Goal: Feedback & Contribution: Submit feedback/report problem

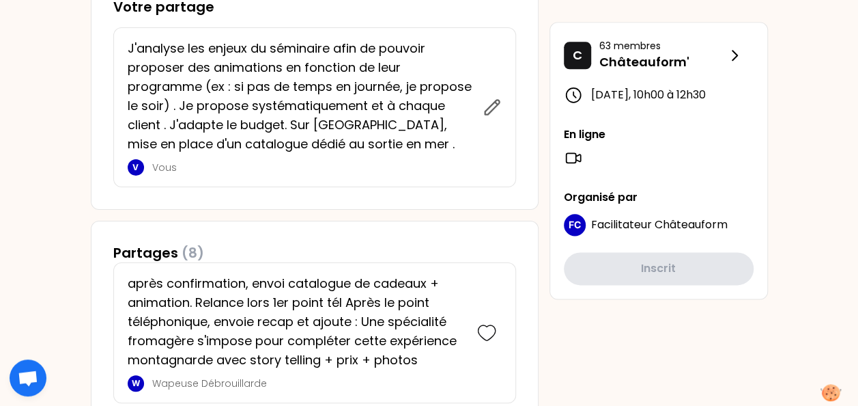
scroll to position [751, 0]
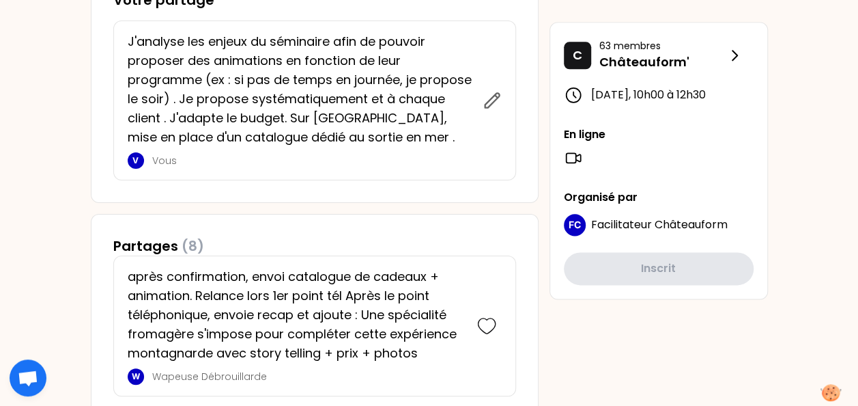
click at [289, 209] on div "[DATE] 10h00 Learning Café SRC : Dynamiser ses ventes additionnelles ! Objectif…" at bounding box center [315, 389] width 448 height 2104
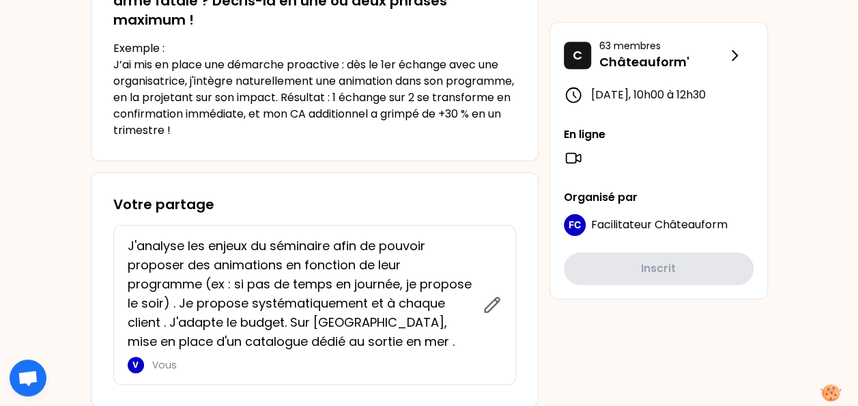
scroll to position [546, 0]
click at [575, 162] on icon at bounding box center [573, 158] width 14 height 10
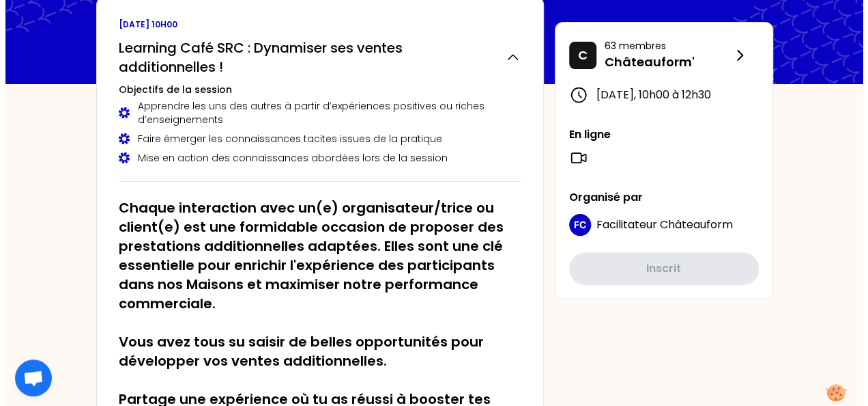
scroll to position [0, 0]
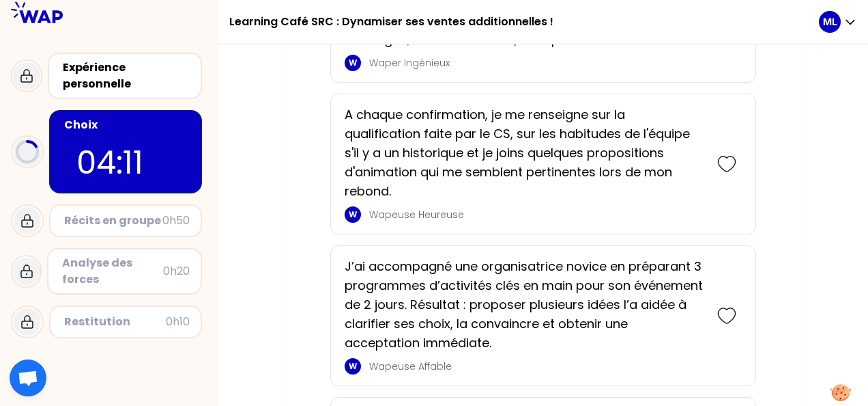
scroll to position [887, 0]
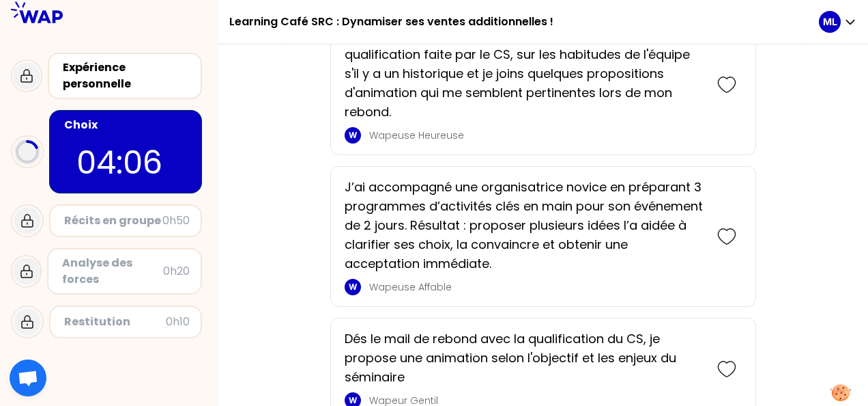
drag, startPoint x: 723, startPoint y: 231, endPoint x: 696, endPoint y: 233, distance: 27.4
click at [723, 231] on icon at bounding box center [726, 236] width 19 height 19
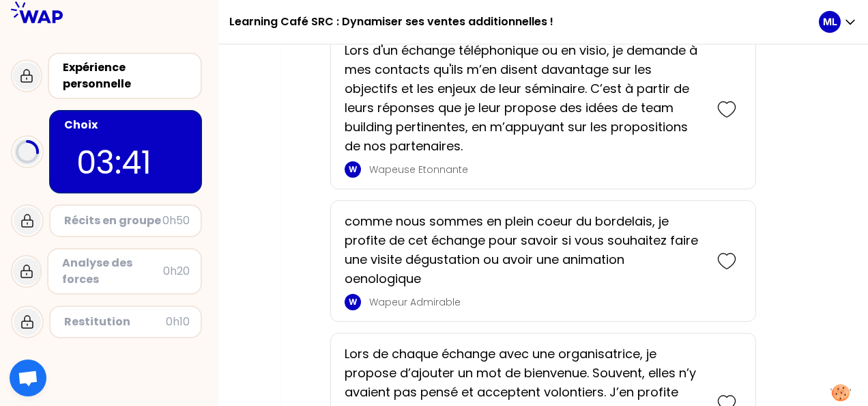
scroll to position [457, 0]
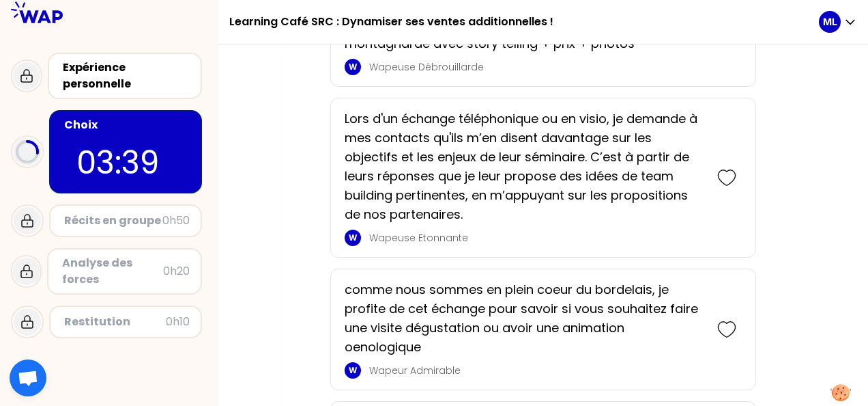
drag, startPoint x: 730, startPoint y: 173, endPoint x: 715, endPoint y: 185, distance: 19.9
click at [730, 173] on icon at bounding box center [726, 177] width 19 height 19
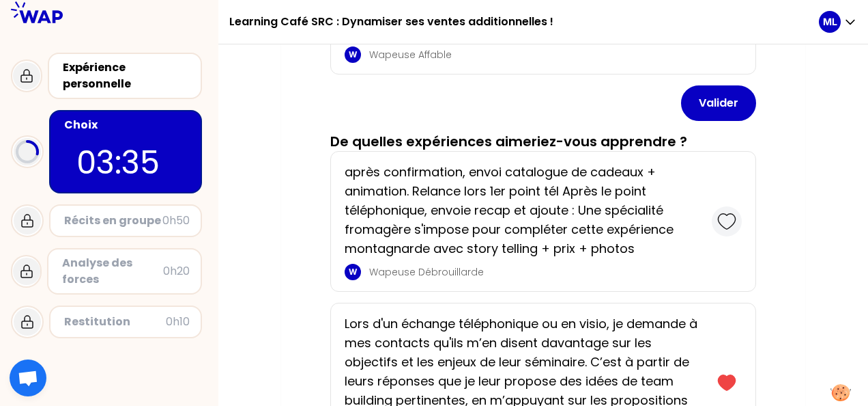
click at [727, 213] on icon at bounding box center [726, 221] width 19 height 19
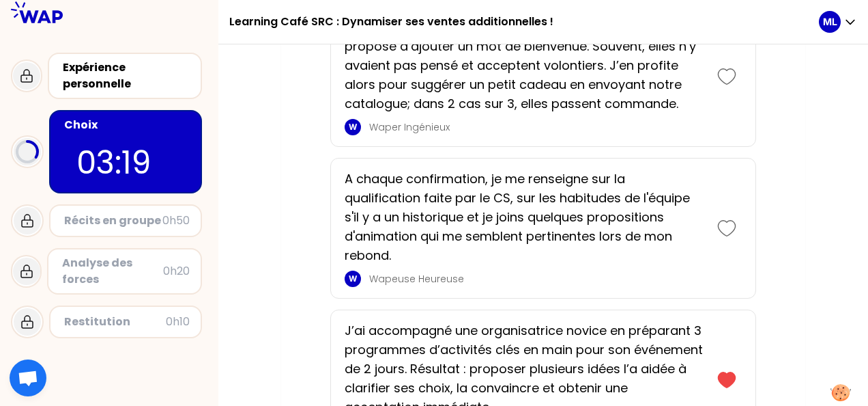
scroll to position [1379, 0]
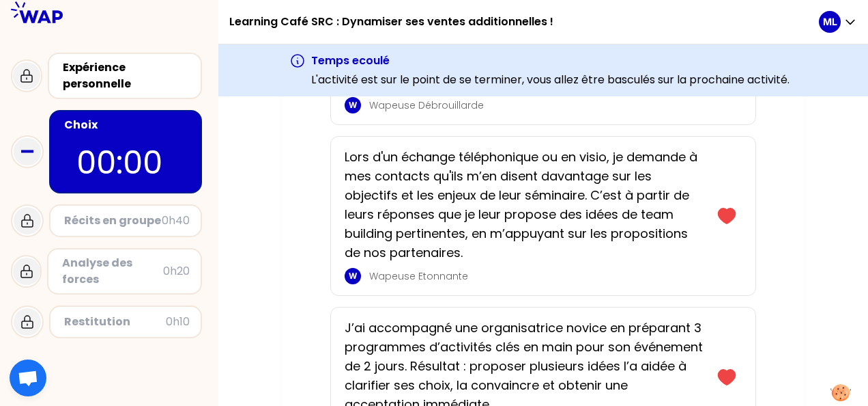
scroll to position [148, 0]
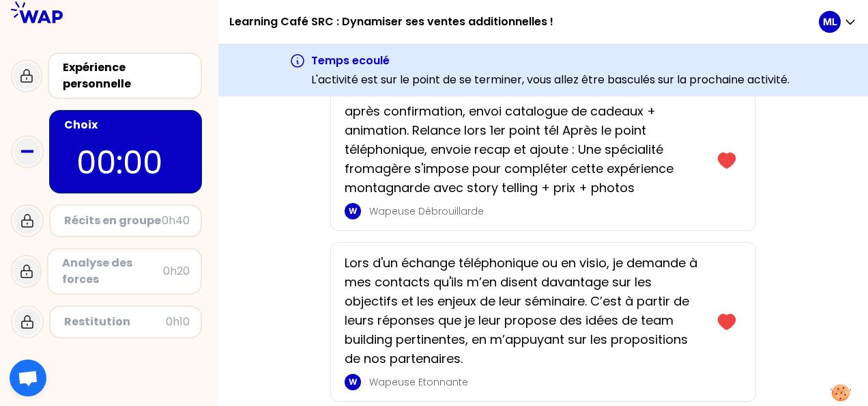
click at [148, 223] on div "Récits en groupe" at bounding box center [113, 220] width 98 height 16
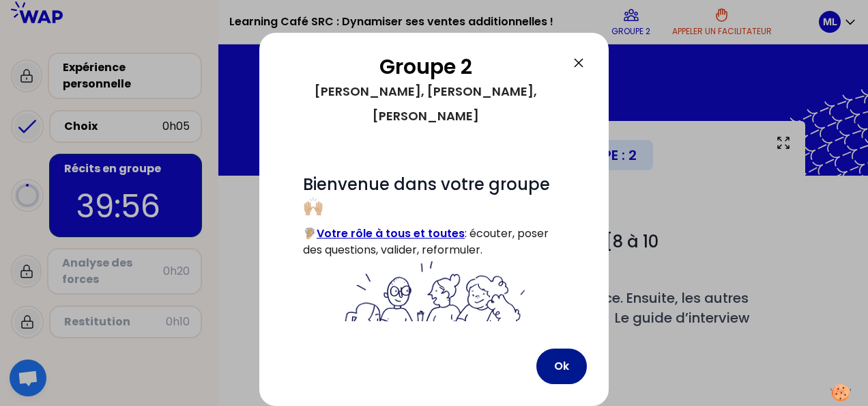
click at [553, 362] on button "Ok" at bounding box center [562, 365] width 51 height 35
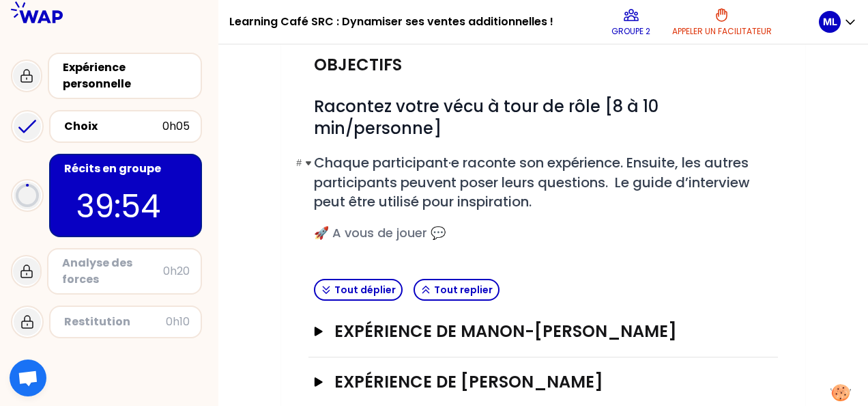
scroll to position [137, 0]
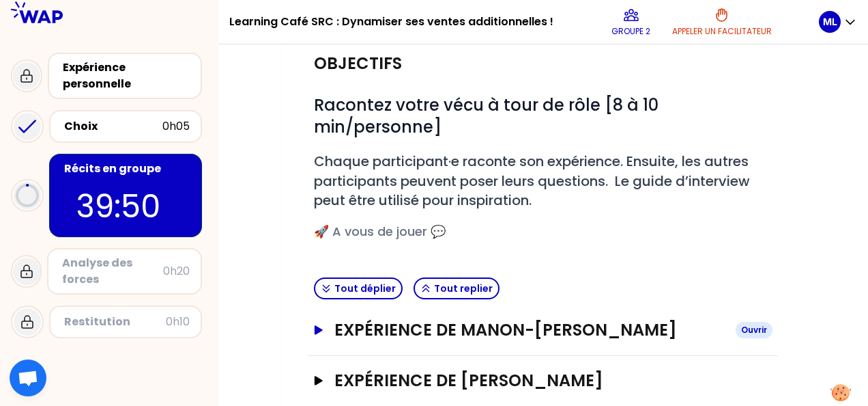
click at [324, 333] on button "Expérience de Manon-[PERSON_NAME]" at bounding box center [543, 330] width 459 height 22
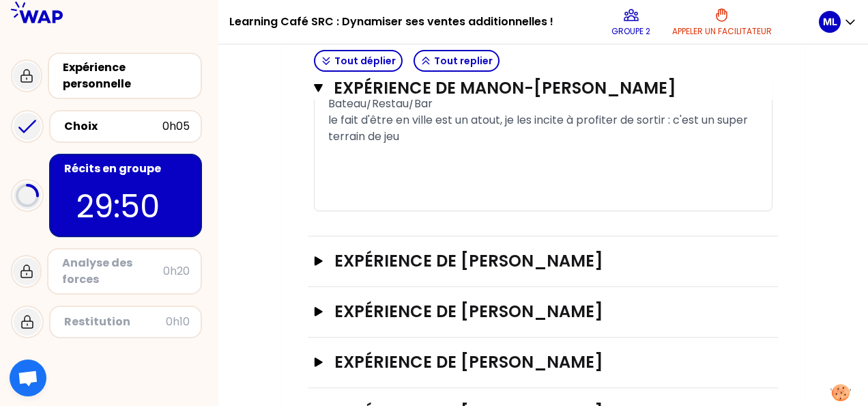
scroll to position [1365, 0]
click at [317, 264] on icon "button" at bounding box center [319, 259] width 8 height 9
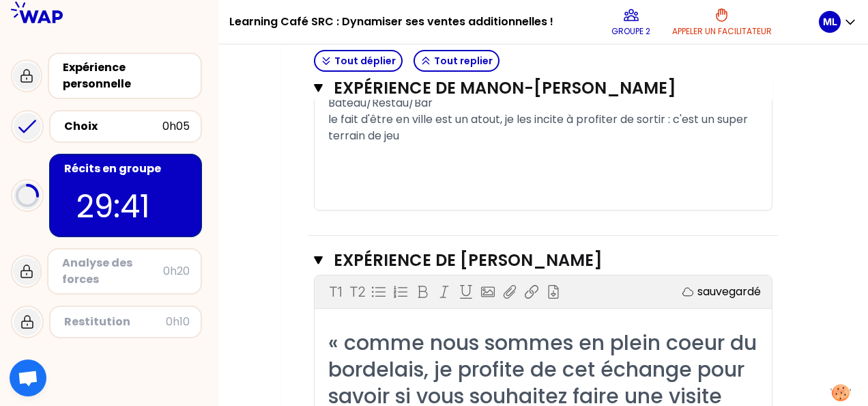
click at [542, 356] on span "« comme nous sommes en plein coeur du bordelais, je profite de cet échange pour…" at bounding box center [545, 396] width 434 height 136
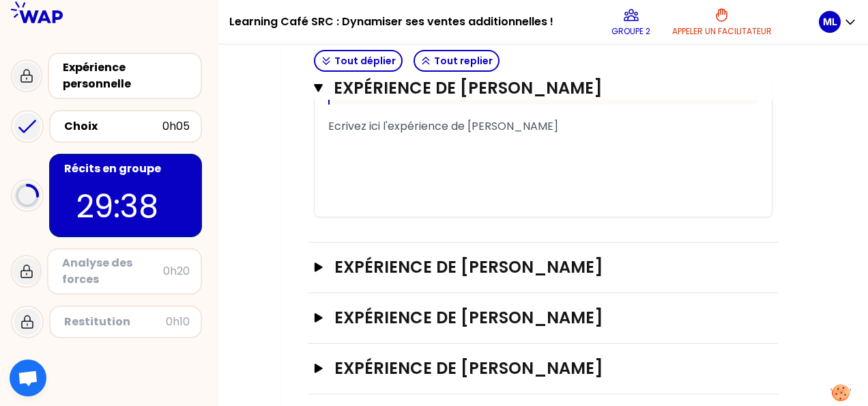
scroll to position [2185, 0]
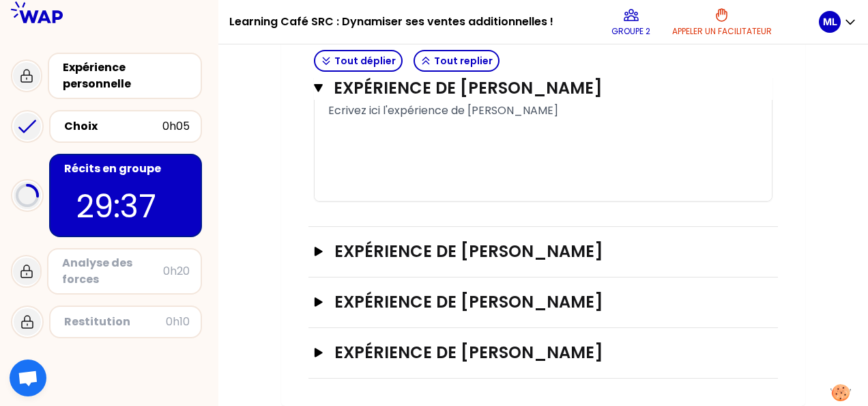
click at [393, 135] on div "﻿" at bounding box center [543, 127] width 430 height 16
click at [416, 143] on div "﻿" at bounding box center [543, 143] width 430 height 16
click at [410, 135] on div "﻿" at bounding box center [543, 127] width 430 height 16
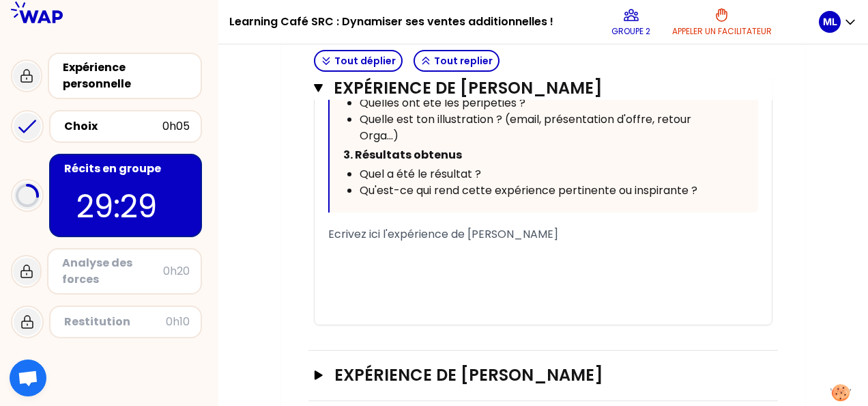
scroll to position [2048, 0]
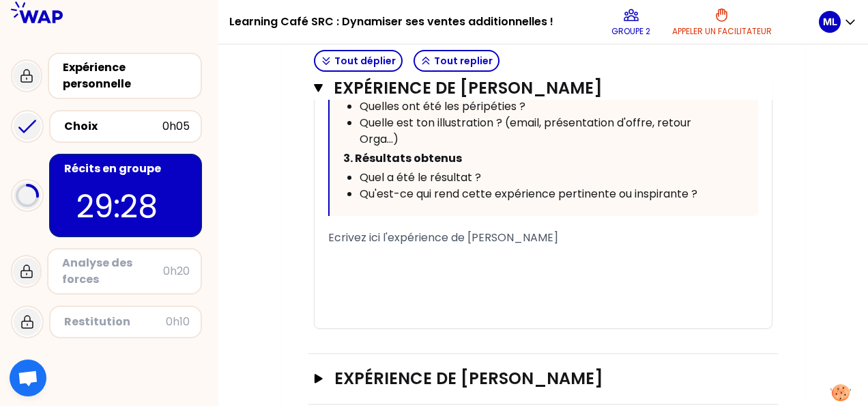
click at [390, 262] on div "﻿" at bounding box center [543, 254] width 430 height 16
click at [412, 262] on div "﻿" at bounding box center [543, 254] width 430 height 16
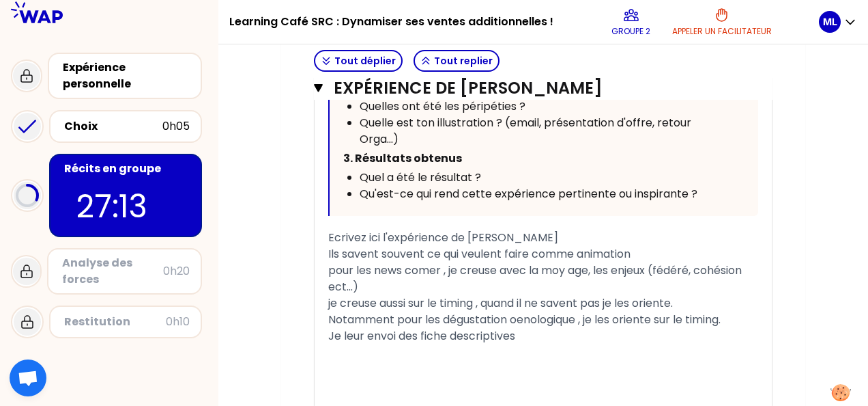
drag, startPoint x: 447, startPoint y: 350, endPoint x: 456, endPoint y: 350, distance: 8.9
click at [448, 343] on span "Je leur envoi des fiche descriptives" at bounding box center [421, 336] width 187 height 16
click at [556, 344] on div "Je leur envoi des fiches descriptives" at bounding box center [543, 336] width 430 height 16
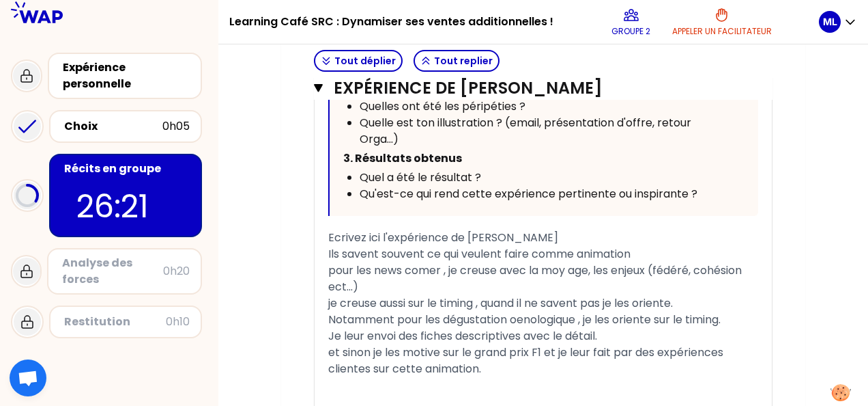
click at [331, 363] on span "et sinon je les motive sur le grand prix F1 et je leur fait par des expériences…" at bounding box center [527, 360] width 398 height 32
click at [517, 377] on div "Et sinon je les motive sur le grand prix F1 et je leur fait par des expériences…" at bounding box center [543, 360] width 430 height 33
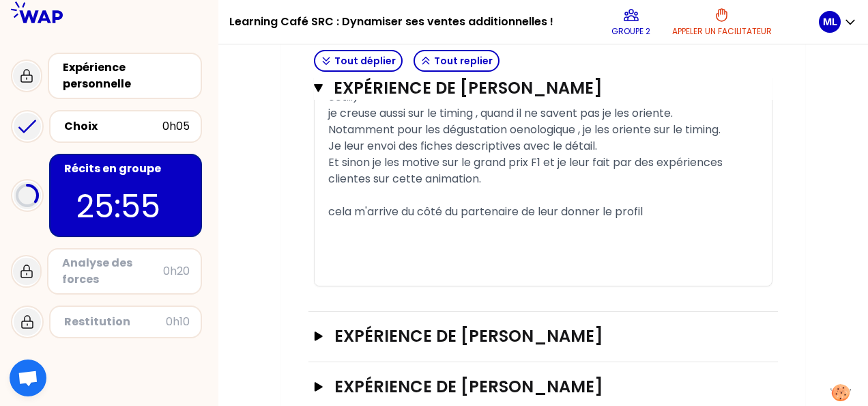
click at [334, 218] on span "cela m'arrive du côté du partenaire de leur donner le profil" at bounding box center [485, 211] width 315 height 16
drag, startPoint x: 668, startPoint y: 228, endPoint x: 699, endPoint y: 231, distance: 31.6
click at [669, 220] on div "Cela m'arrive du côté du partenaire de leur donner le profil" at bounding box center [543, 211] width 430 height 16
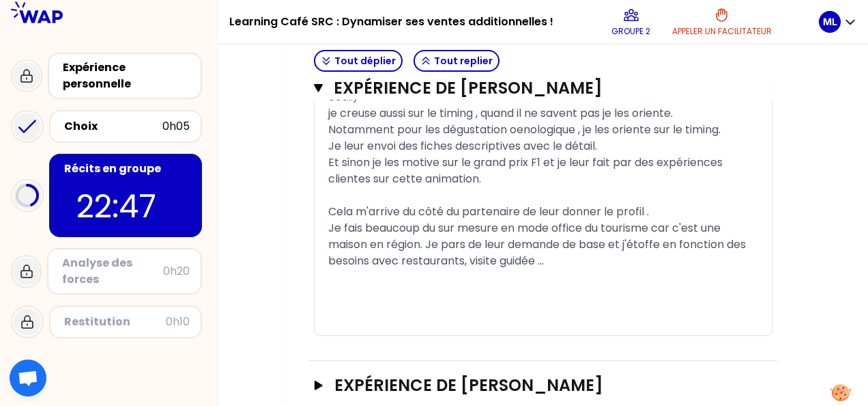
click at [560, 241] on span "Je fais beaucoup du sur mesure en mode office du tourisme car c'est une maison …" at bounding box center [538, 244] width 421 height 48
click at [659, 240] on span "Je fais beaucoup du sur mesure en mode "office du tourisme car c'est une maison…" at bounding box center [538, 244] width 421 height 48
click at [588, 269] on div "Je fais beaucoup du sur mesure en mode "office du tourisme" car c'est une maiso…" at bounding box center [543, 244] width 430 height 49
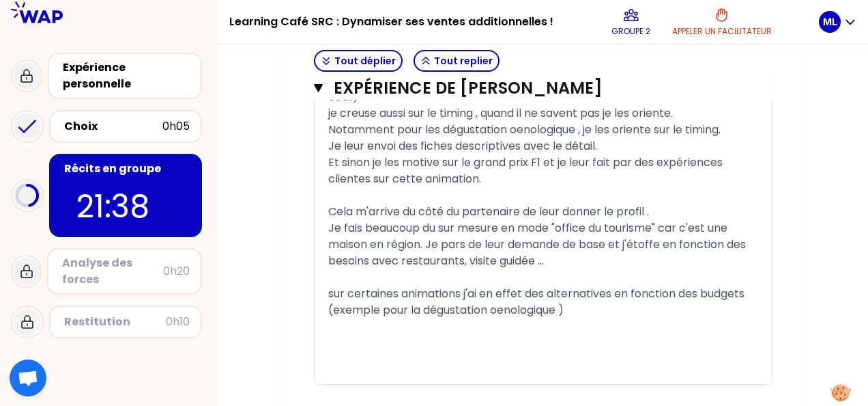
click at [565, 317] on span "sur certaines animations j'ai en effet des alternatives en fonction des budgets…" at bounding box center [537, 301] width 419 height 32
click at [591, 318] on div "sur certaines animations j'ai en effet des alternatives en fonction des budgets…" at bounding box center [543, 301] width 430 height 33
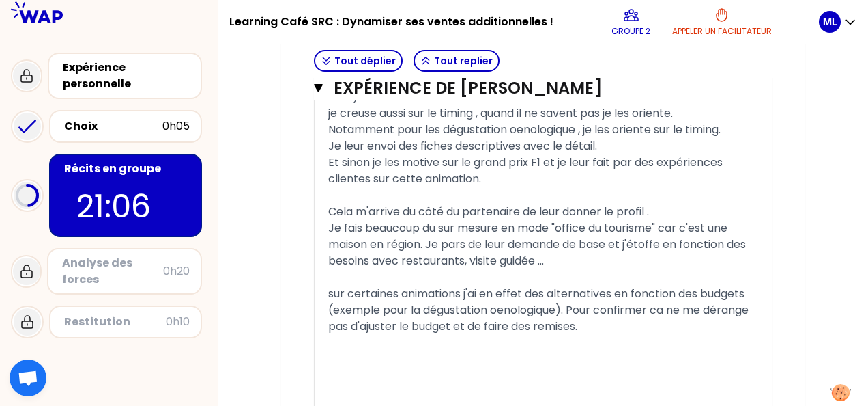
click at [336, 303] on span "sur certaines animations j'ai en effet des alternatives en fonction des budgets…" at bounding box center [539, 309] width 423 height 48
click at [354, 351] on div "﻿" at bounding box center [543, 343] width 430 height 16
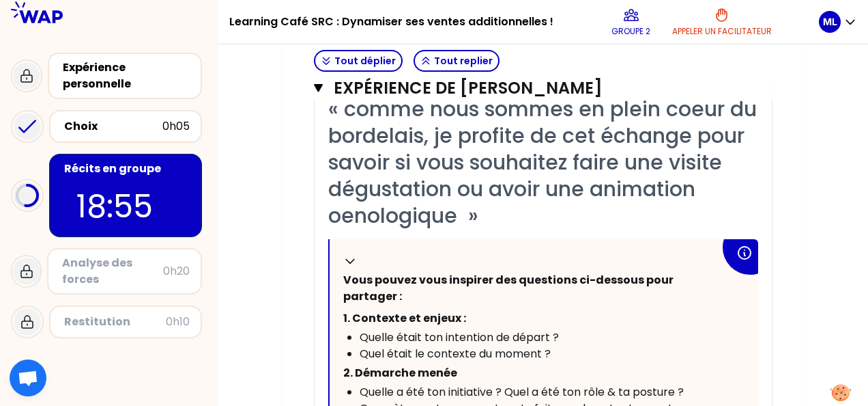
scroll to position [1531, 0]
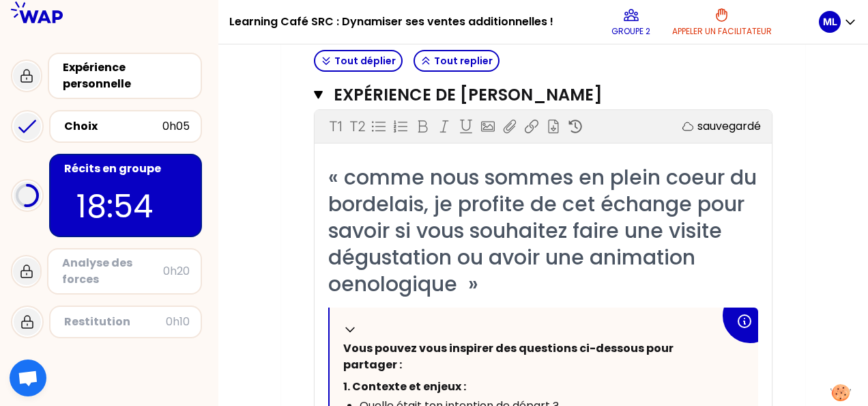
click at [822, 274] on div "Mon numéro de groupe : 2 Objectifs # Racontez votre vécu à tour de rôle [8 à 10…" at bounding box center [543, 0] width 650 height 2820
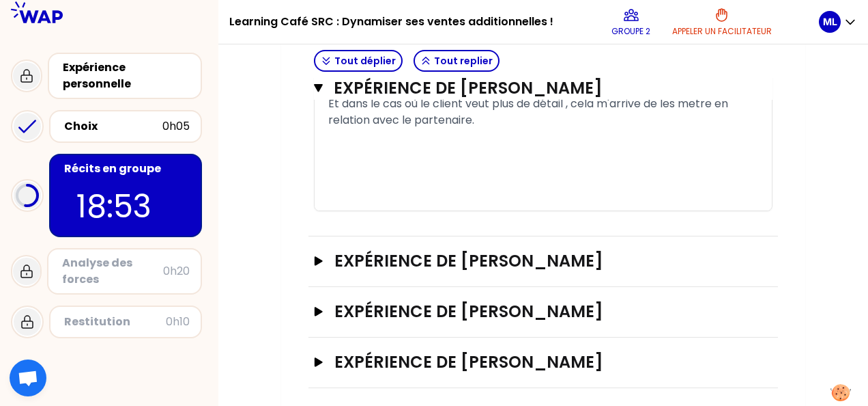
scroll to position [2546, 0]
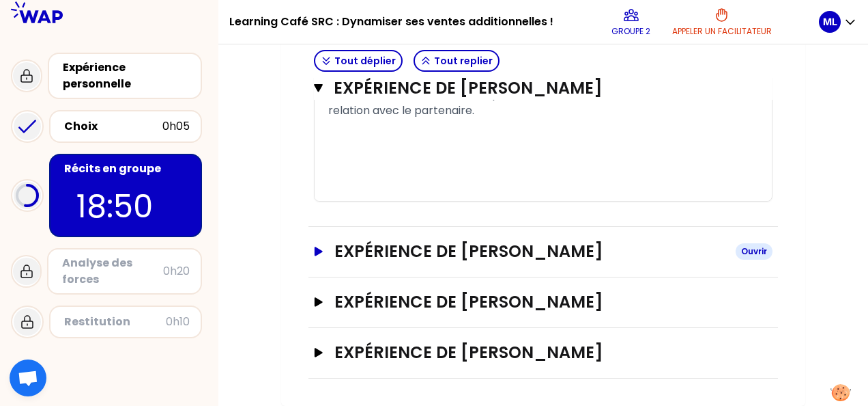
click at [319, 253] on icon "button" at bounding box center [319, 250] width 8 height 9
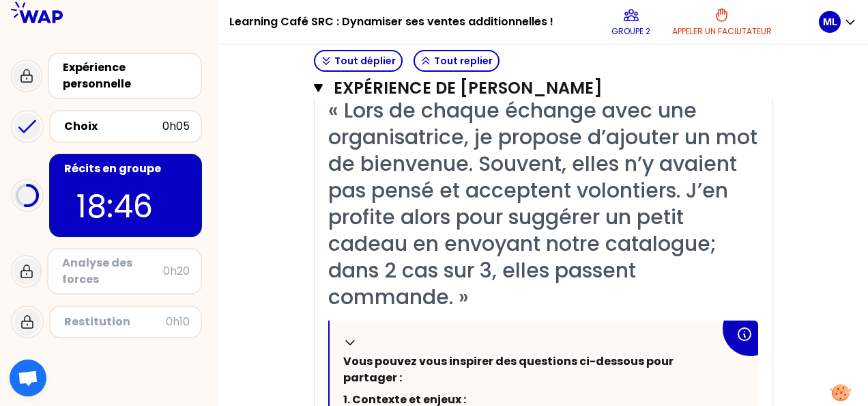
scroll to position [2751, 0]
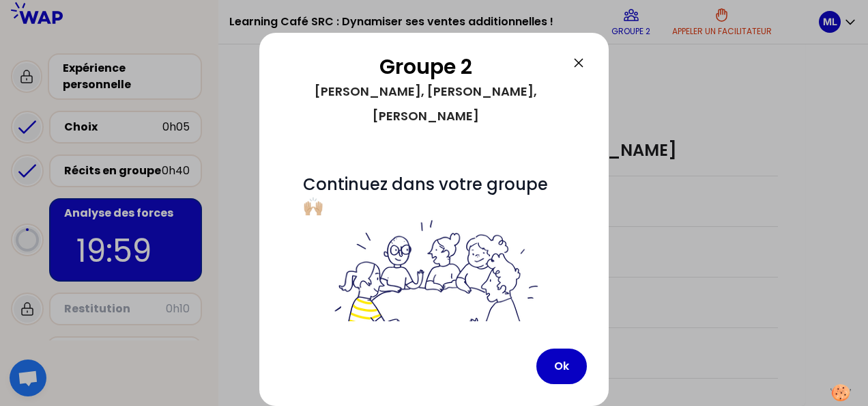
scroll to position [631, 0]
click at [561, 375] on button "Ok" at bounding box center [562, 365] width 51 height 35
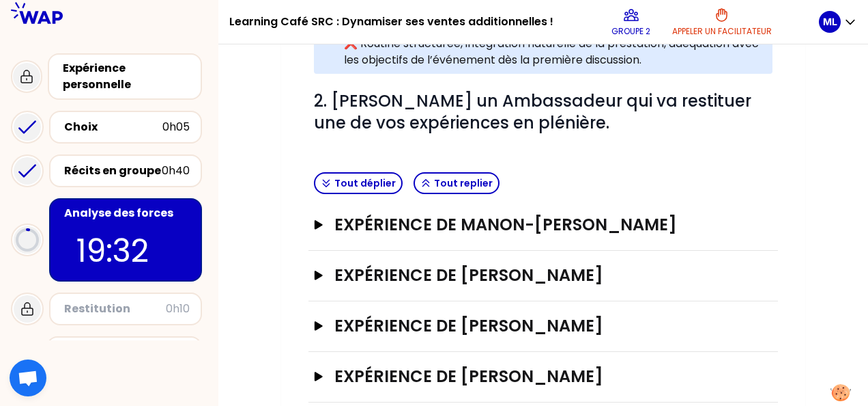
scroll to position [546, 0]
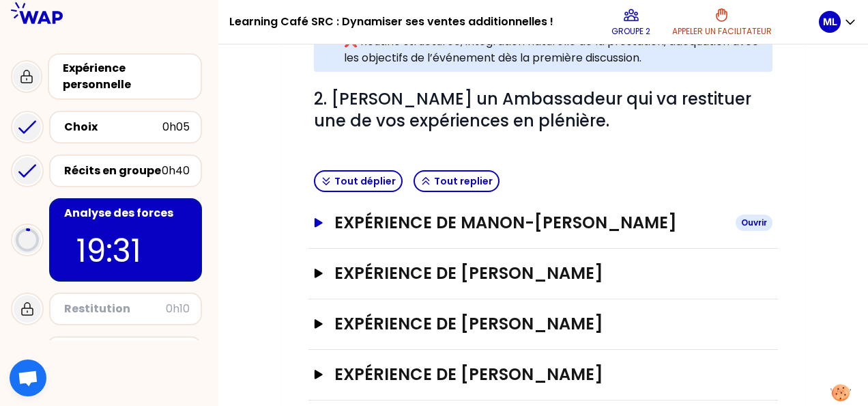
click at [317, 227] on icon "button" at bounding box center [319, 222] width 8 height 9
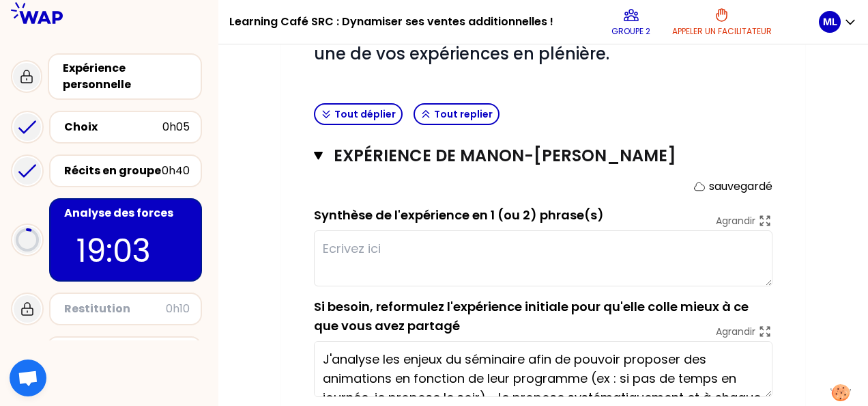
scroll to position [614, 0]
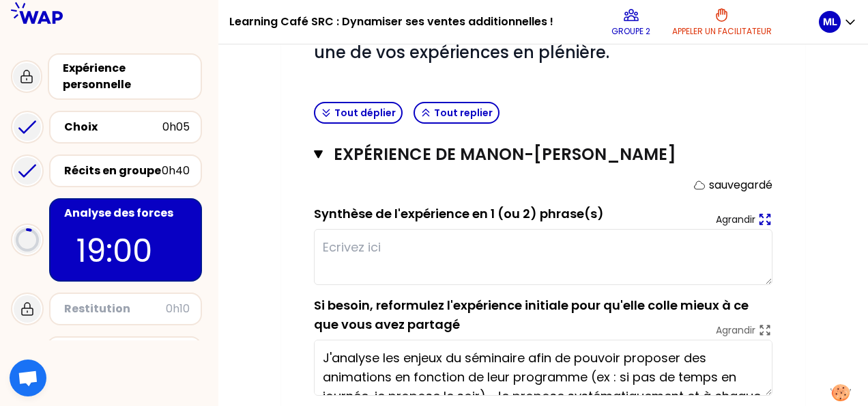
click at [743, 226] on p "Agrandir" at bounding box center [736, 219] width 40 height 14
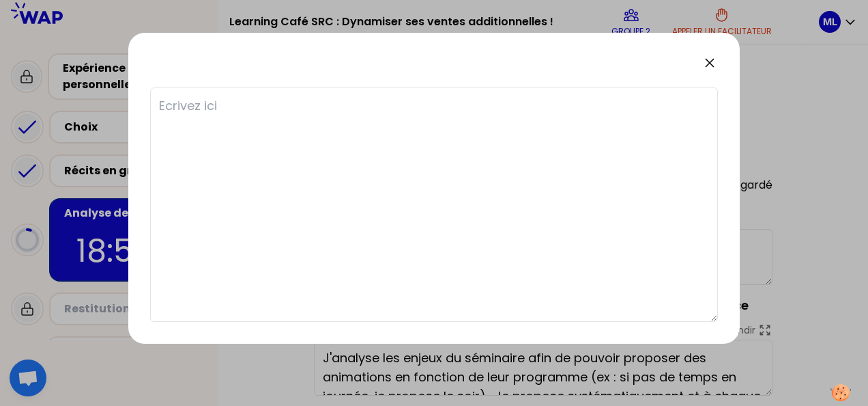
drag, startPoint x: 711, startPoint y: 61, endPoint x: 718, endPoint y: 67, distance: 8.7
click at [711, 62] on icon at bounding box center [710, 63] width 16 height 16
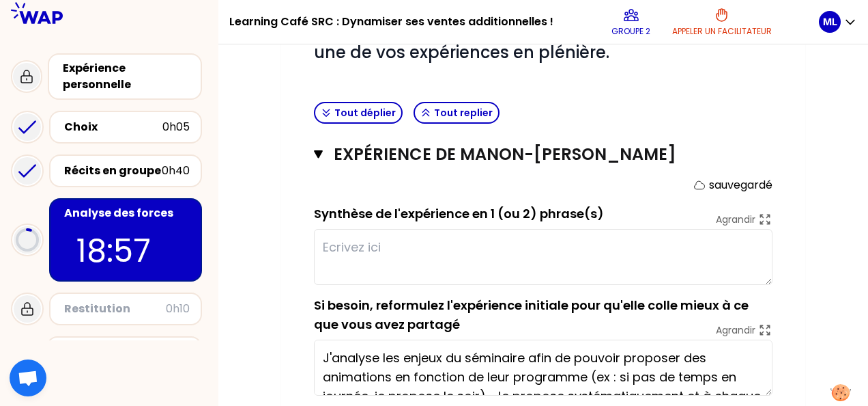
click at [540, 269] on textarea at bounding box center [543, 257] width 459 height 56
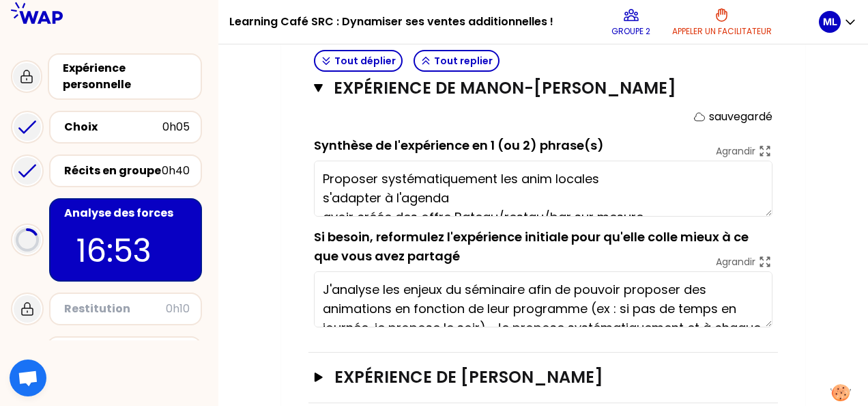
type textarea "Proposer systématiquement les anim locales s'adapter à l'agenda avoir créée des…"
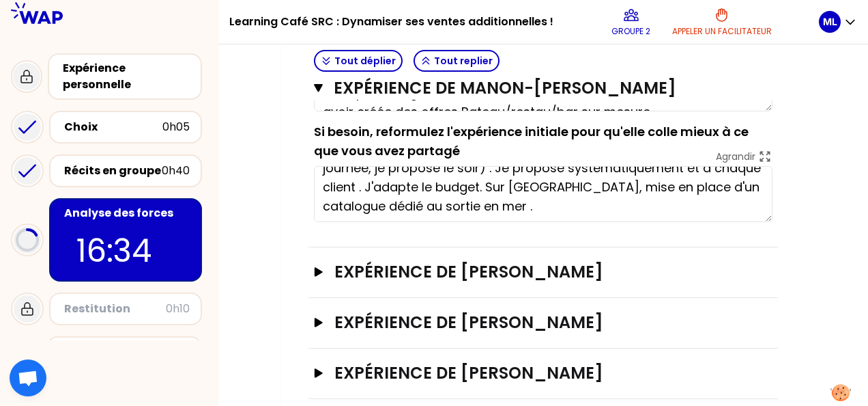
scroll to position [819, 0]
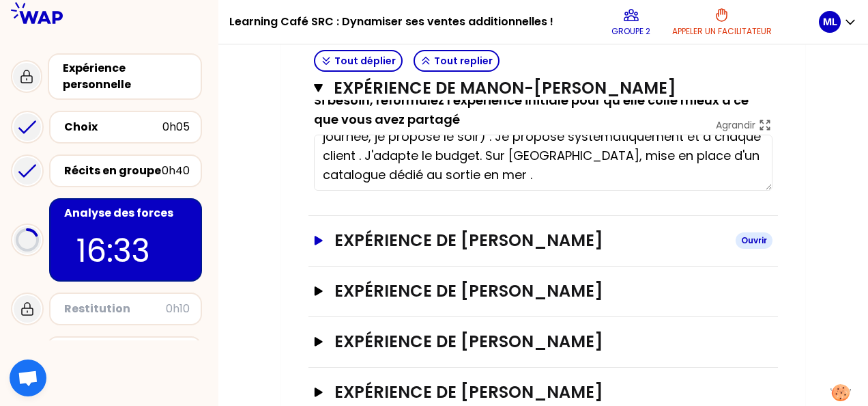
click at [560, 251] on h3 "Expérience de [PERSON_NAME]" at bounding box center [530, 240] width 390 height 22
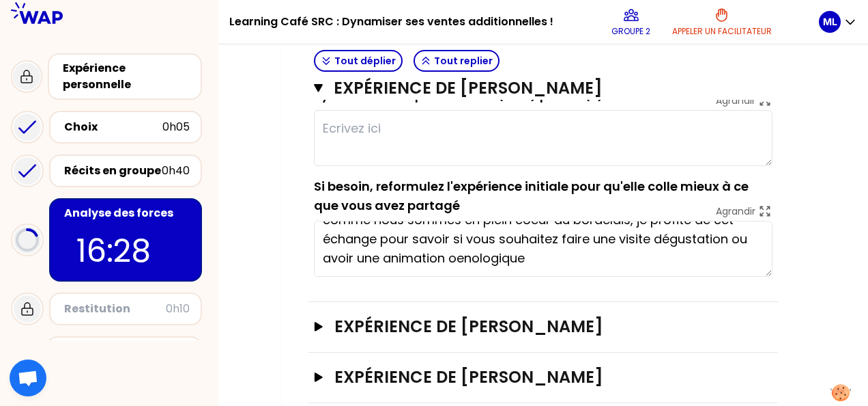
scroll to position [0, 0]
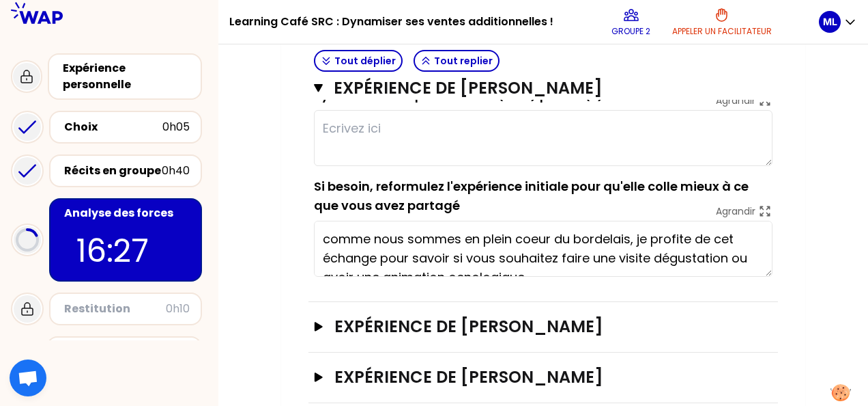
click at [425, 141] on textarea at bounding box center [543, 138] width 459 height 56
type textarea "raconter et ore"
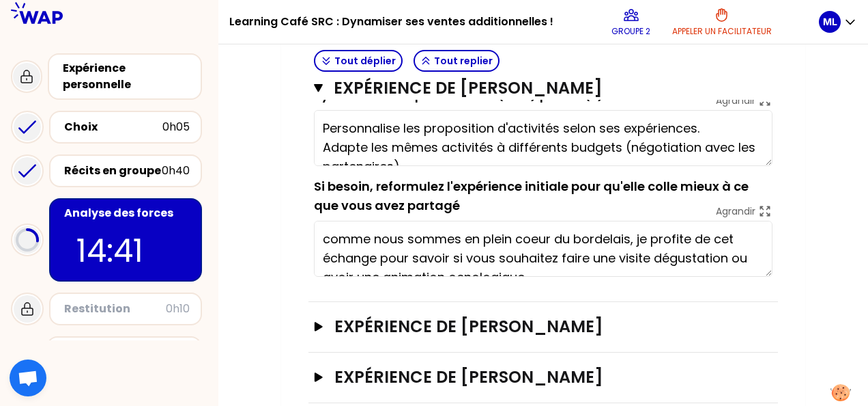
type textarea "Personnalise les proposition d'activités selon ses expériences. Adapte les même…"
click at [614, 337] on h3 "Expérience de [PERSON_NAME]" at bounding box center [530, 326] width 390 height 22
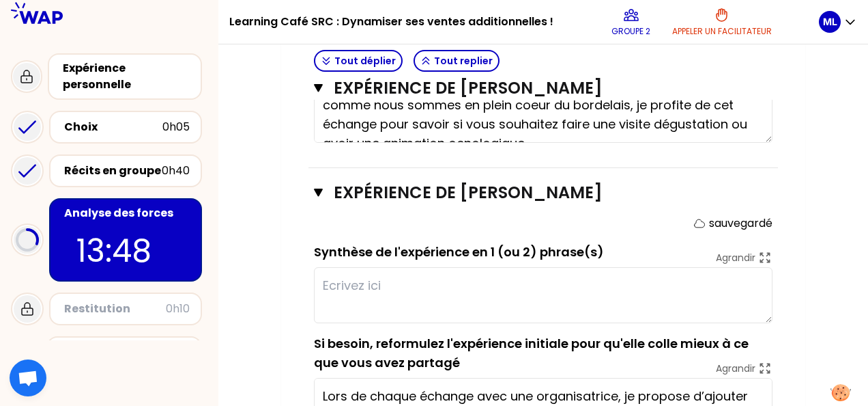
scroll to position [1161, 0]
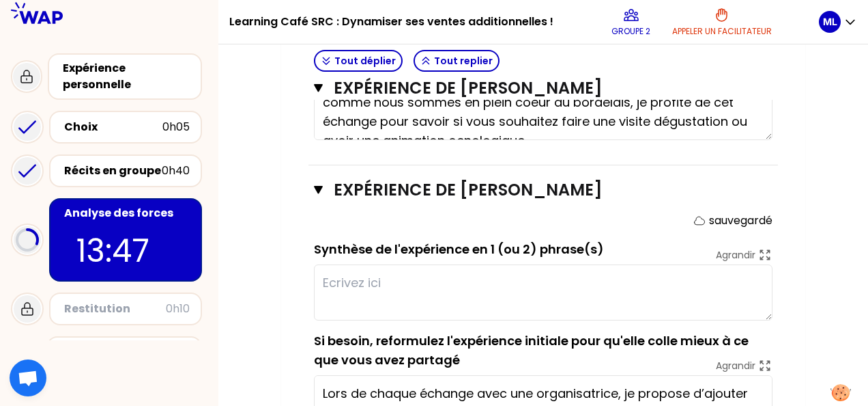
click at [452, 294] on textarea at bounding box center [543, 292] width 459 height 56
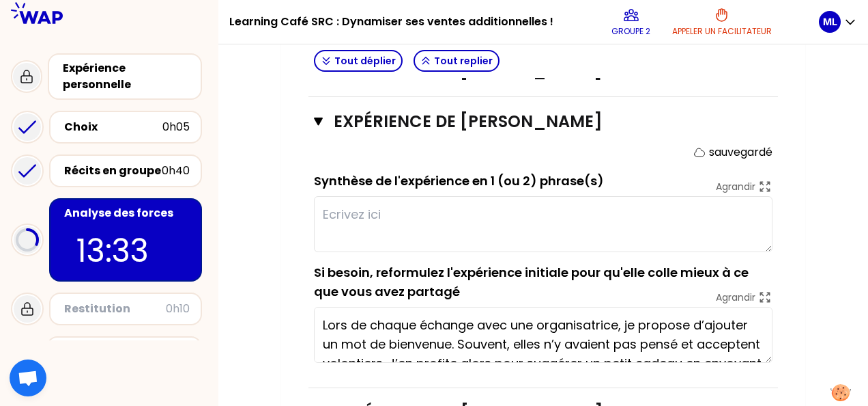
scroll to position [57, 0]
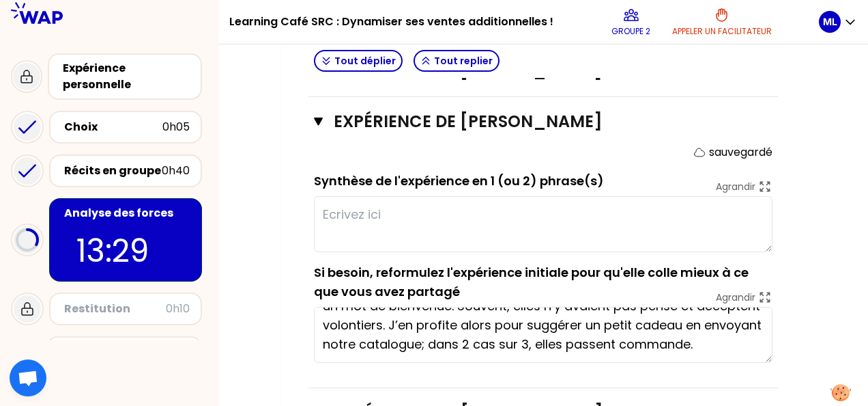
click at [425, 233] on textarea at bounding box center [543, 224] width 459 height 56
type textarea "c"
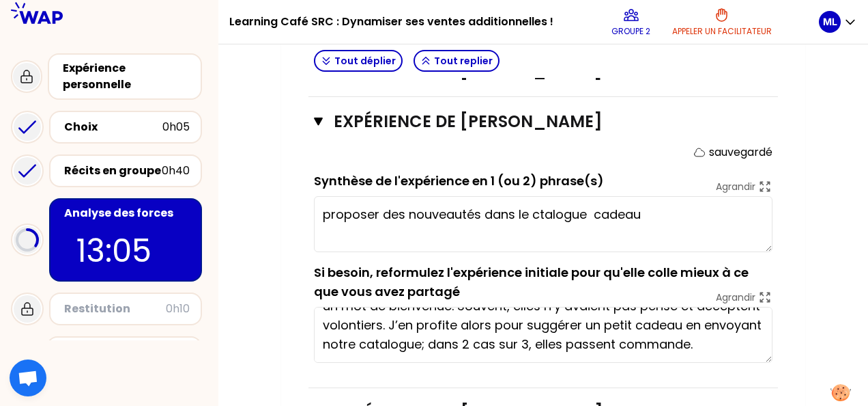
click at [545, 228] on textarea "proposer des nouveautés dans le ctalogue cadeau" at bounding box center [543, 224] width 459 height 56
drag, startPoint x: 545, startPoint y: 228, endPoint x: 537, endPoint y: 238, distance: 12.2
click at [537, 238] on textarea "proposer des nouveautés dans le ctalogue cadeau" at bounding box center [543, 224] width 459 height 56
click at [538, 228] on textarea "proposer des nouveautés dans le ctalogue cadeau" at bounding box center [543, 224] width 459 height 56
click at [656, 228] on textarea "proposer des nouveautés dans le catalogue cadeau" at bounding box center [543, 224] width 459 height 56
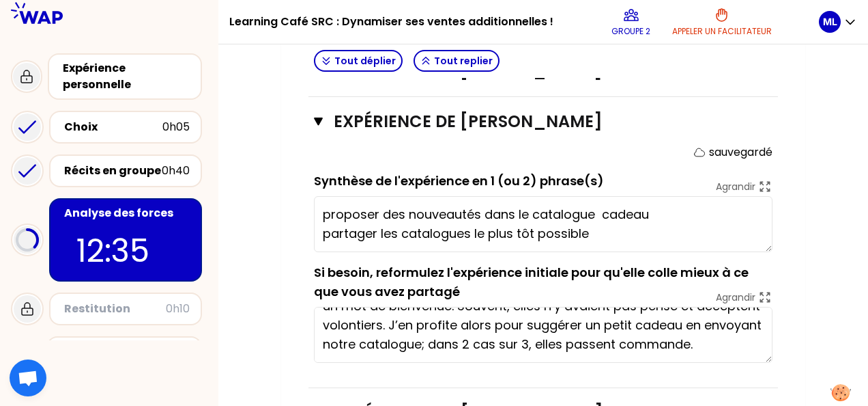
click at [323, 227] on textarea "proposer des nouveautés dans le catalogue cadeau partager les catalogues le plu…" at bounding box center [543, 224] width 459 height 56
click at [634, 247] on textarea "proposer des nouveautés dans le catalogue cadeau partager les catalogues le plu…" at bounding box center [543, 224] width 459 height 56
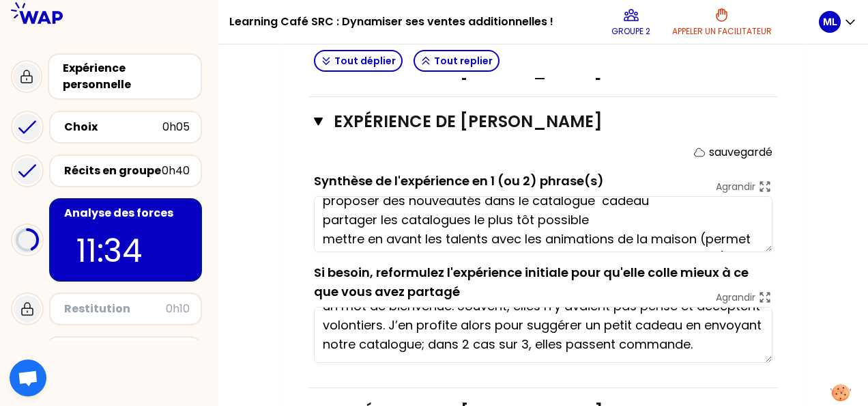
scroll to position [0, 0]
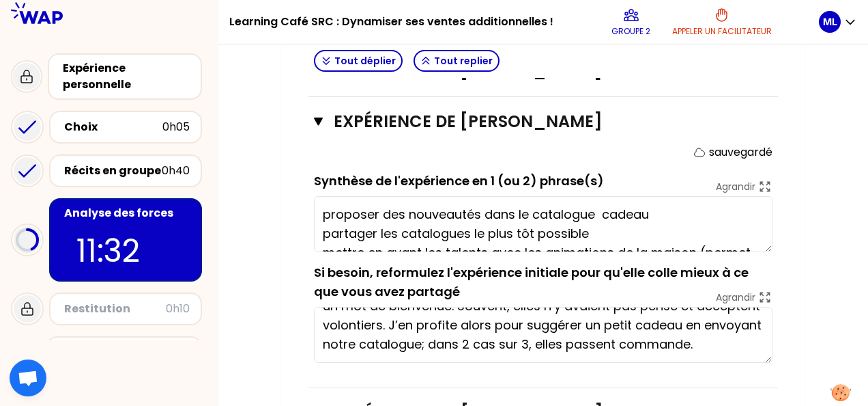
click at [322, 223] on textarea "proposer des nouveautés dans le catalogue cadeau partager les catalogues le plu…" at bounding box center [543, 224] width 459 height 56
click at [317, 225] on textarea "Proposer des nouveautés dans le catalogue cadeau partager les catalogues le plu…" at bounding box center [543, 224] width 459 height 56
click at [322, 238] on textarea "- Proposer des nouveautés dans le catalogue cadeau partager les catalogues le p…" at bounding box center [543, 224] width 459 height 56
click at [330, 246] on textarea "- Proposer des nouveautés dans le catalogue cadeau partager les catalogues le p…" at bounding box center [543, 224] width 459 height 56
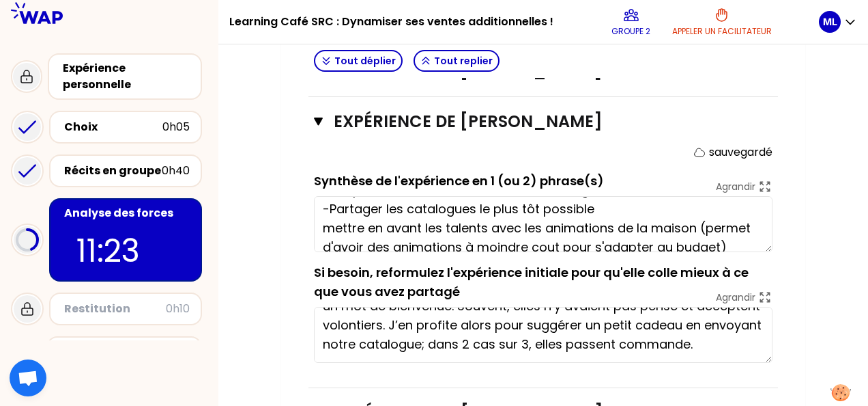
scroll to position [38, 0]
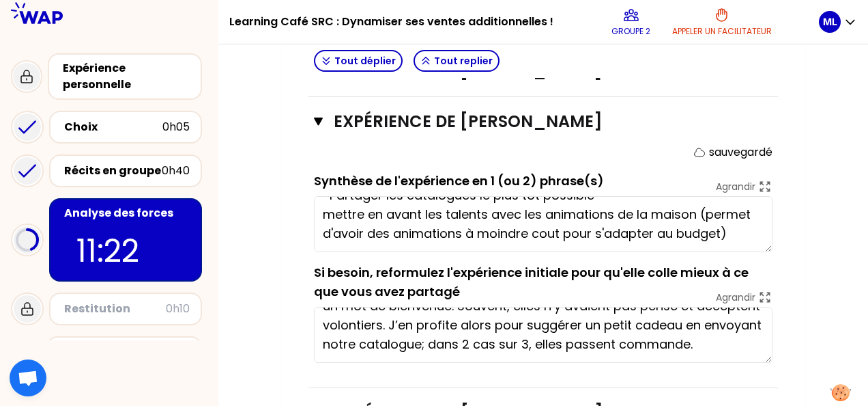
drag, startPoint x: 326, startPoint y: 227, endPoint x: 351, endPoint y: 230, distance: 24.8
click at [326, 227] on textarea "- Proposer des nouveautés dans le catalogue cadeau -Partager les catalogues le …" at bounding box center [543, 224] width 459 height 56
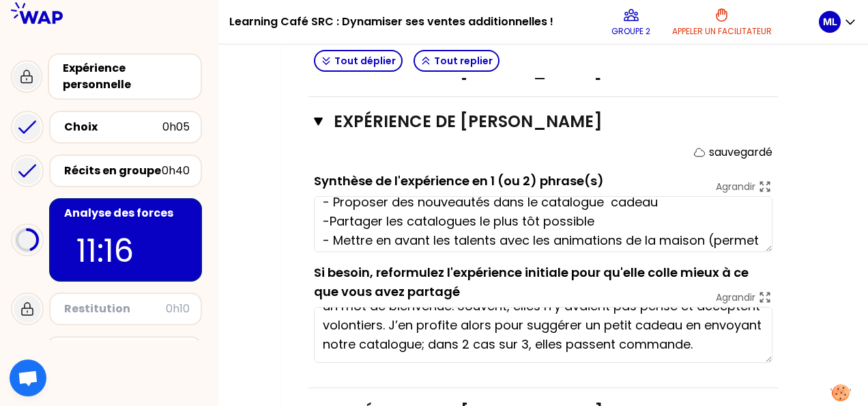
scroll to position [0, 0]
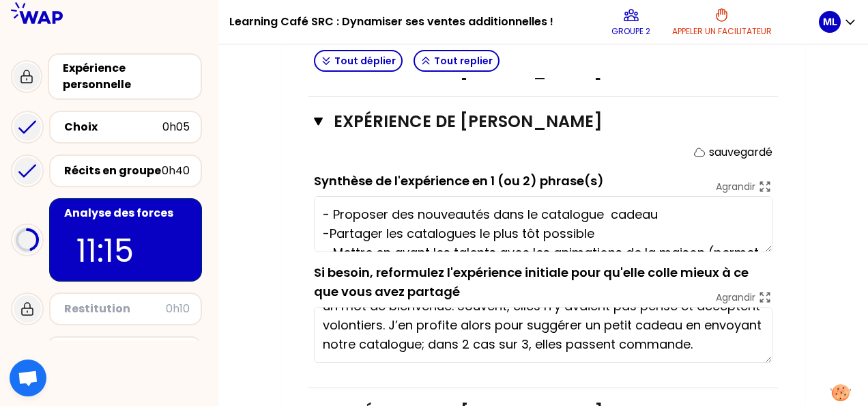
click at [597, 244] on textarea "- Proposer des nouveautés dans le catalogue cadeau -Partager les catalogues le …" at bounding box center [543, 224] width 459 height 56
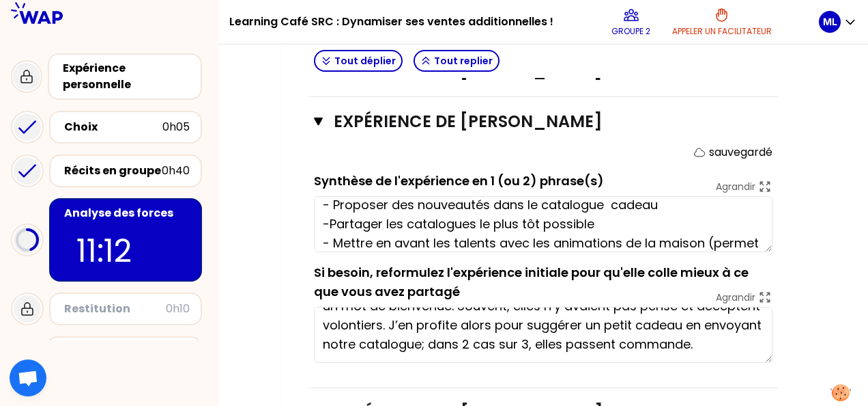
click at [669, 233] on textarea "- Proposer des nouveautés dans le catalogue cadeau -Partager les catalogues le …" at bounding box center [543, 224] width 459 height 56
click at [677, 222] on textarea "- Proposer des nouveautés dans le catalogue cadeau -Partager les catalogues le …" at bounding box center [543, 224] width 459 height 56
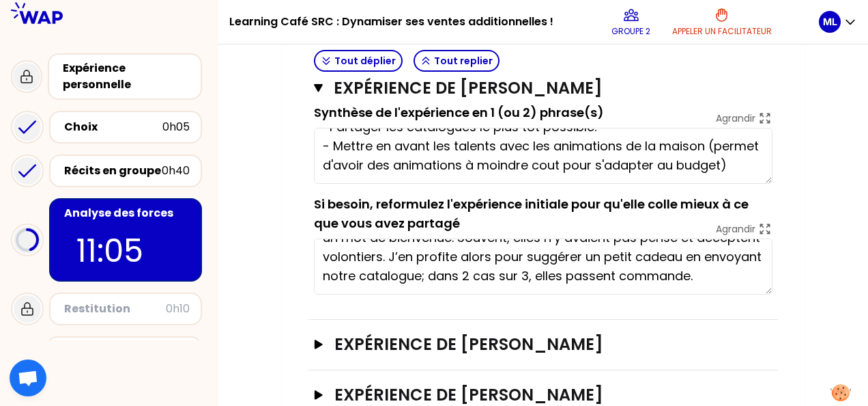
scroll to position [1349, 0]
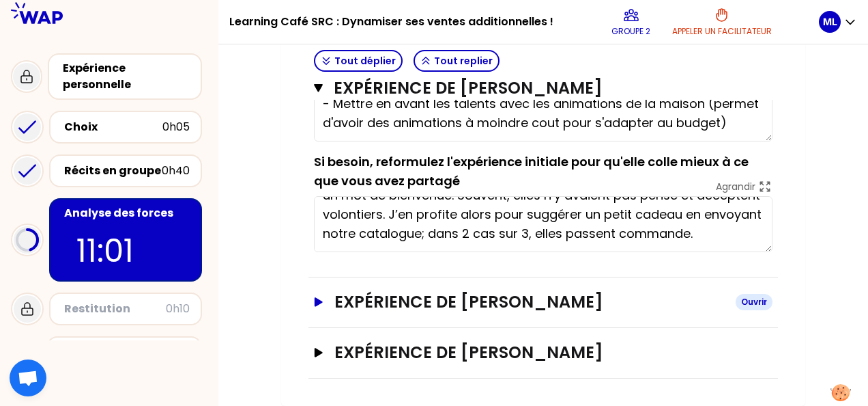
type textarea "- Proposer des nouveautés dans le catalogue cadeau. -Partager les catalogues le…"
click at [322, 303] on icon "button" at bounding box center [318, 302] width 11 height 10
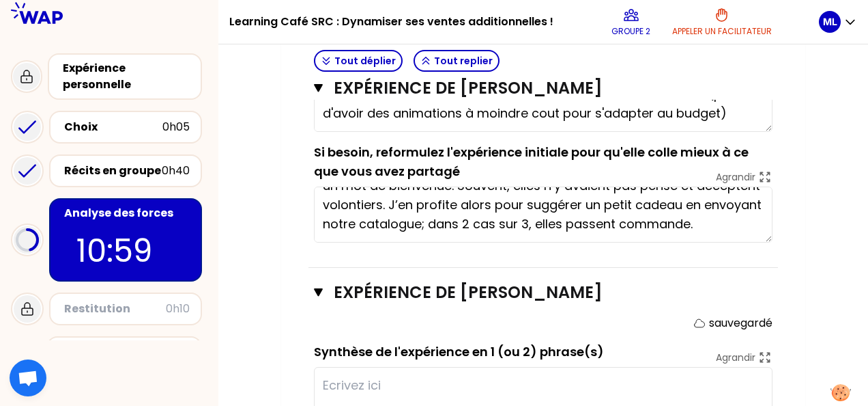
scroll to position [1417, 0]
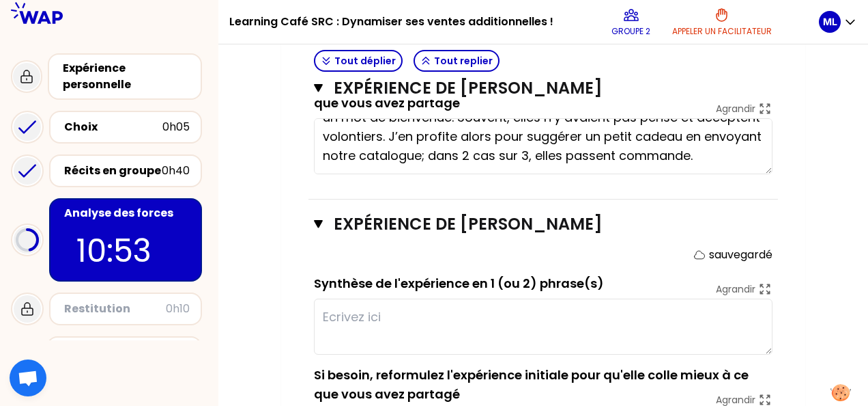
click at [550, 316] on textarea at bounding box center [543, 326] width 459 height 56
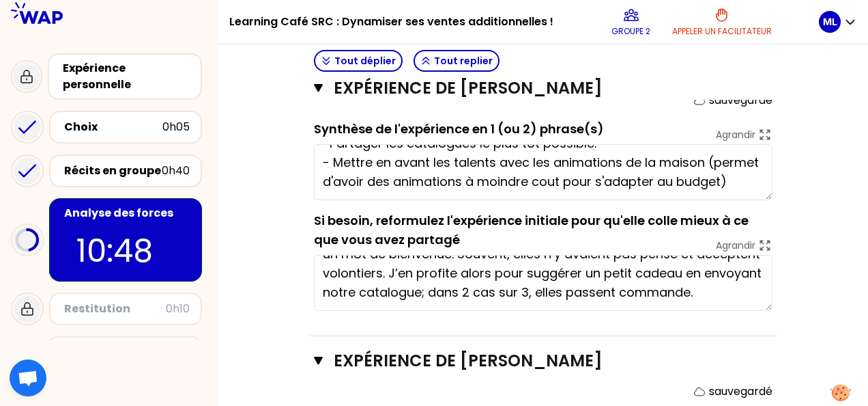
scroll to position [1349, 0]
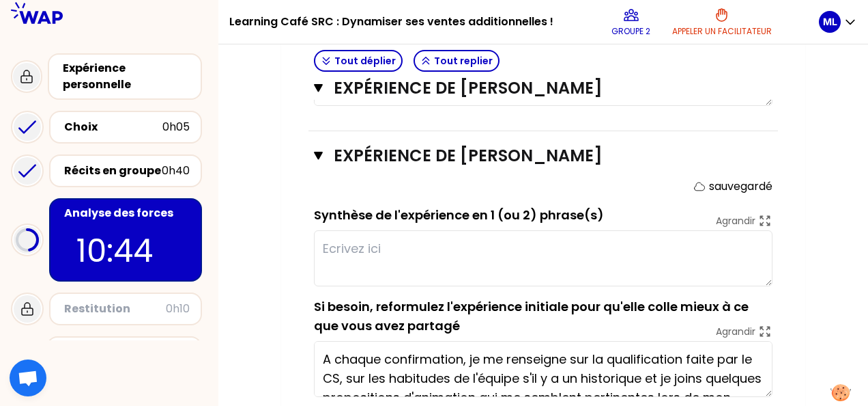
click at [477, 261] on textarea at bounding box center [543, 258] width 459 height 56
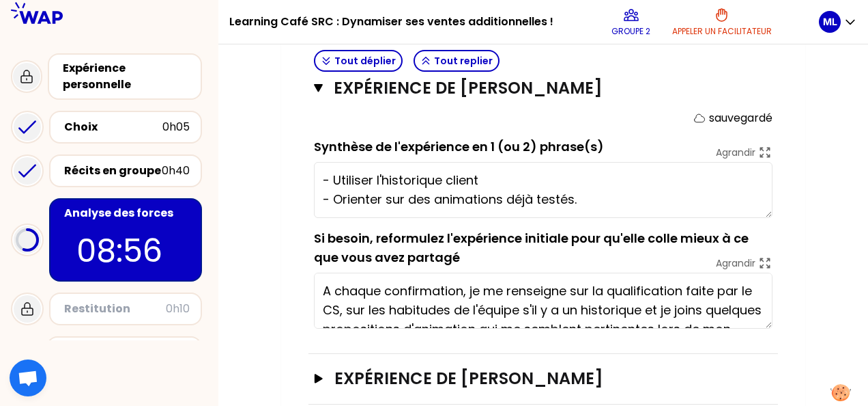
scroll to position [10, 0]
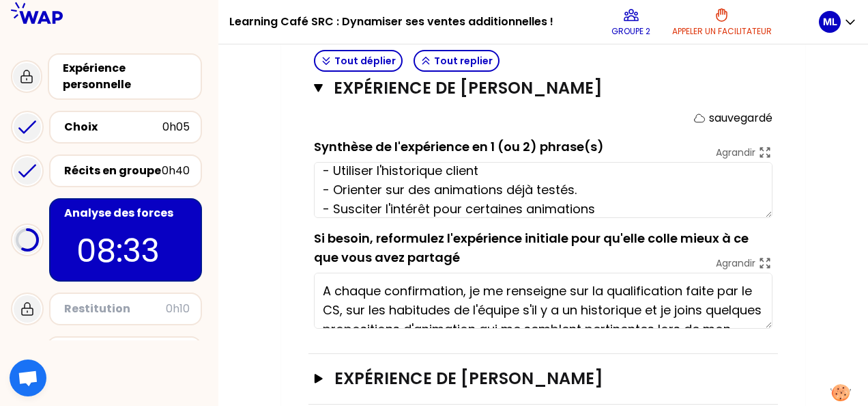
click at [524, 183] on textarea "- Utiliser l'historique client - Orienter sur des animations déjà testés. - Sus…" at bounding box center [543, 190] width 459 height 56
click at [574, 201] on textarea "- Utiliser l'historique client - Orienter sur des animations déjà testés. - Sus…" at bounding box center [543, 190] width 459 height 56
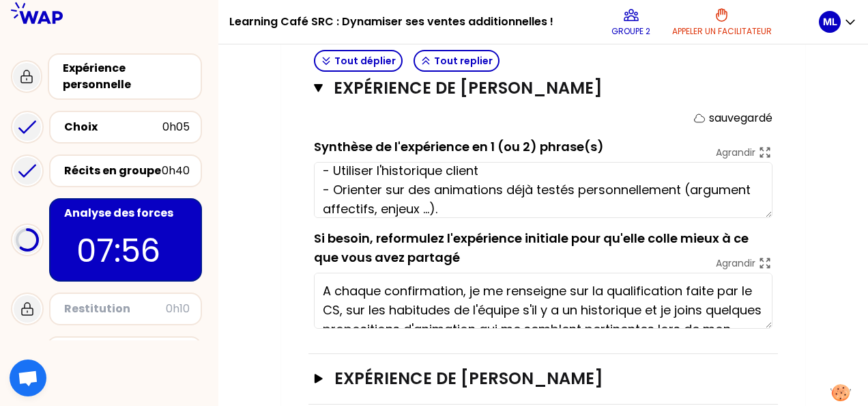
click at [753, 198] on textarea "- Utiliser l'historique client - Orienter sur des animations déjà testés person…" at bounding box center [543, 190] width 459 height 56
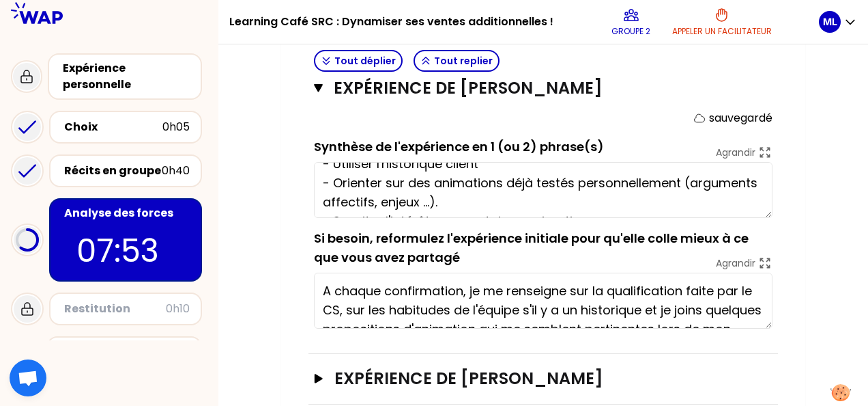
scroll to position [38, 0]
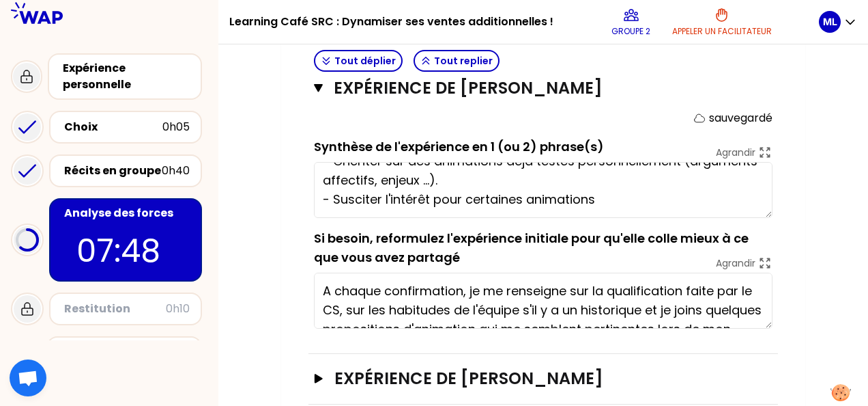
click at [619, 212] on textarea "- Utiliser l'historique client - Orienter sur des animations déjà testés person…" at bounding box center [543, 190] width 459 height 56
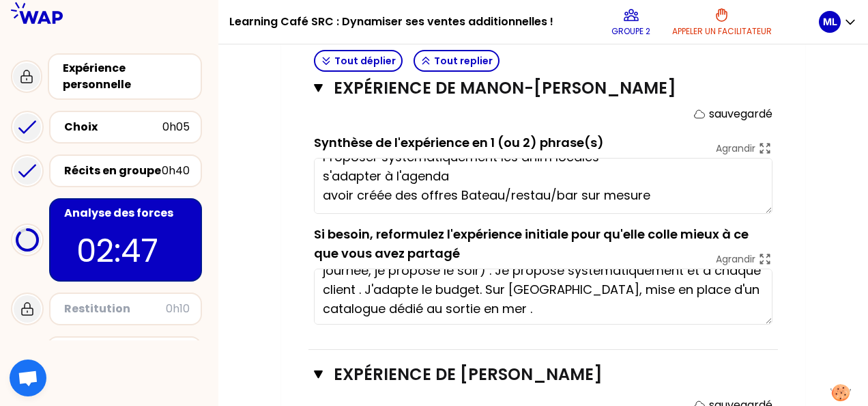
scroll to position [666, 0]
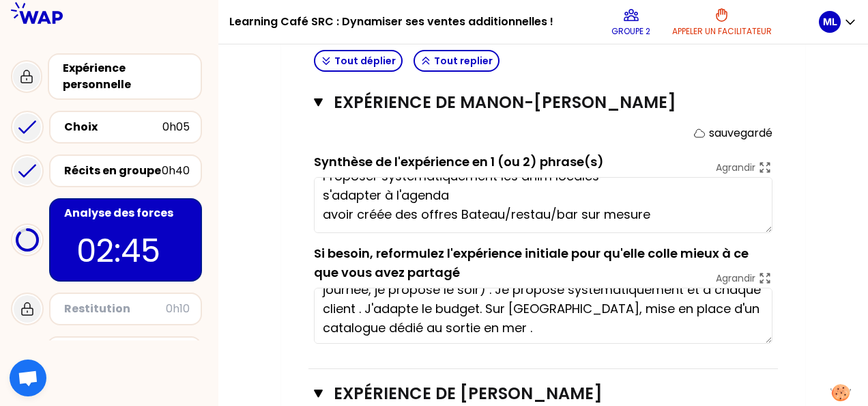
type textarea "- Utiliser l'historique client - Orienter sur des animations déjà testés person…"
click at [657, 218] on textarea "Proposer systématiquement les anim locales s'adapter à l'agenda avoir créée des…" at bounding box center [543, 205] width 459 height 56
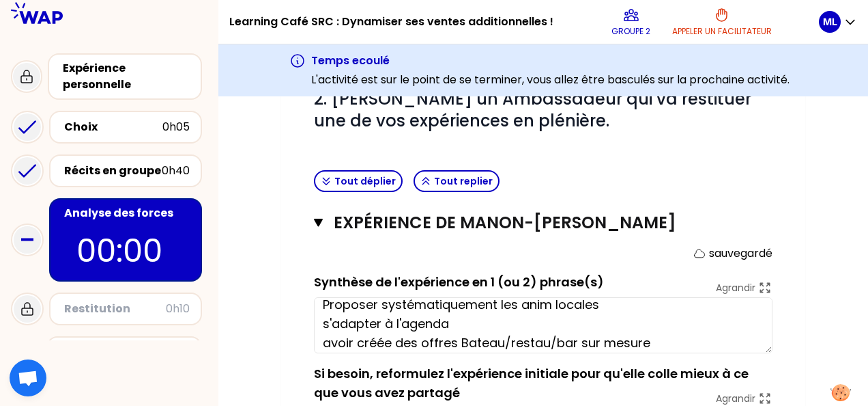
scroll to position [19, 0]
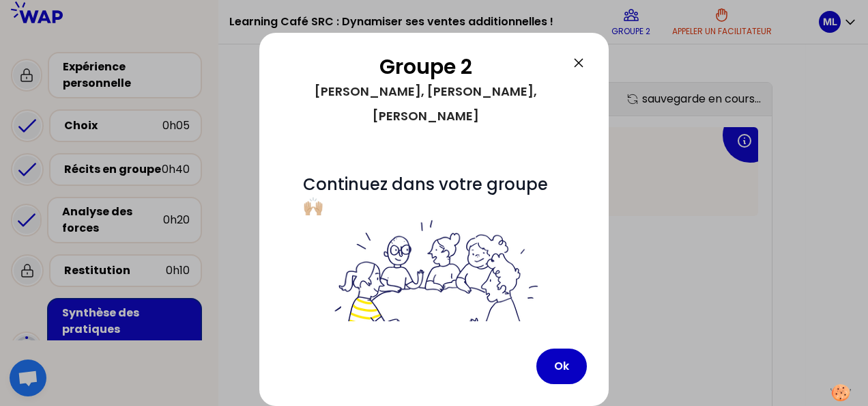
scroll to position [598, 0]
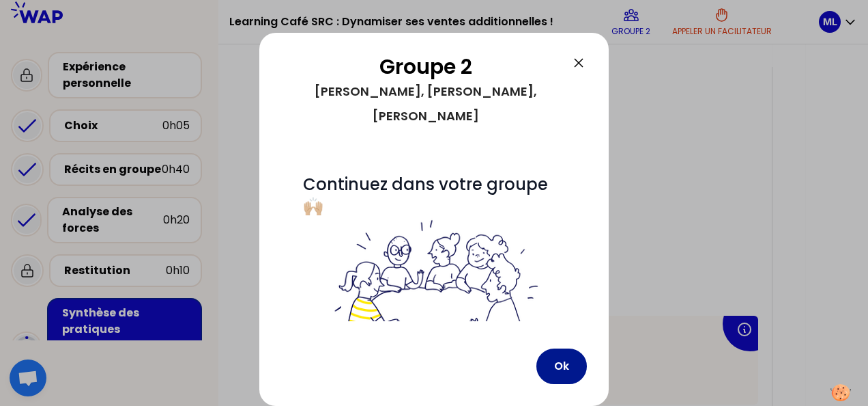
click at [558, 365] on button "Ok" at bounding box center [562, 365] width 51 height 35
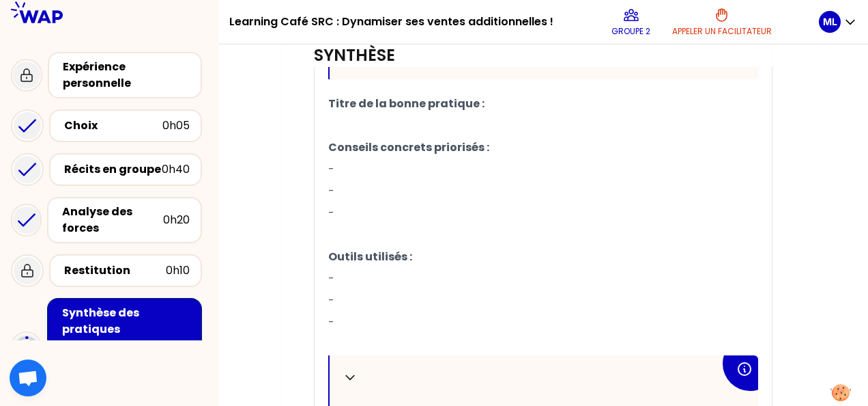
scroll to position [530, 0]
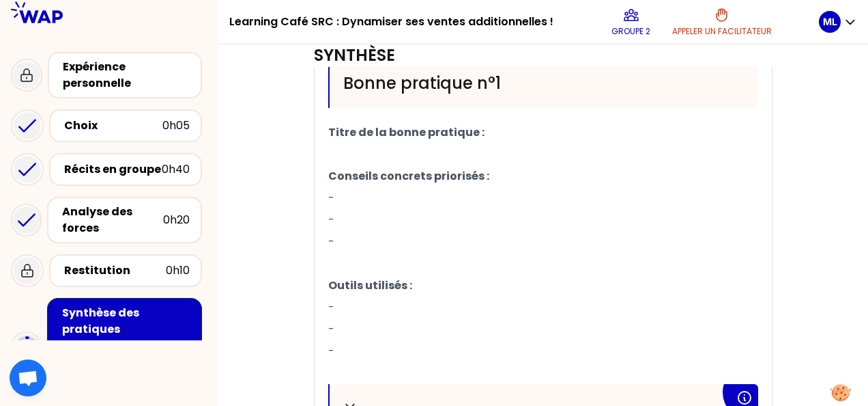
click at [431, 209] on p "-" at bounding box center [543, 220] width 430 height 22
click at [427, 191] on p "-" at bounding box center [543, 198] width 430 height 22
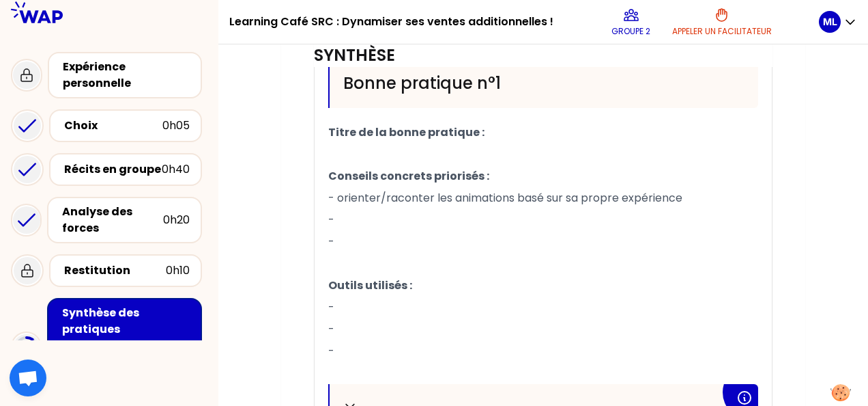
click at [408, 210] on p "-" at bounding box center [543, 220] width 430 height 22
drag, startPoint x: 336, startPoint y: 216, endPoint x: 729, endPoint y: 218, distance: 393.2
click at [729, 218] on p "- Utiliser l'historique client pour ne pas proposer des activités déjà" at bounding box center [543, 220] width 430 height 22
copy span "Utiliser l'historique client pour ne pas proposer des activités déjà"
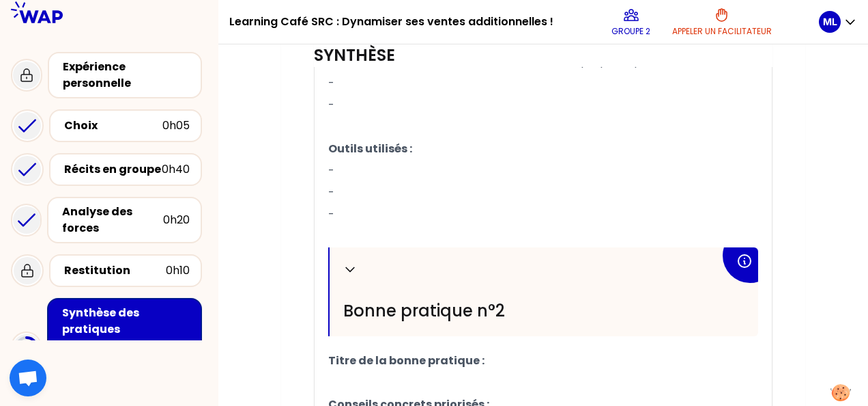
scroll to position [871, 0]
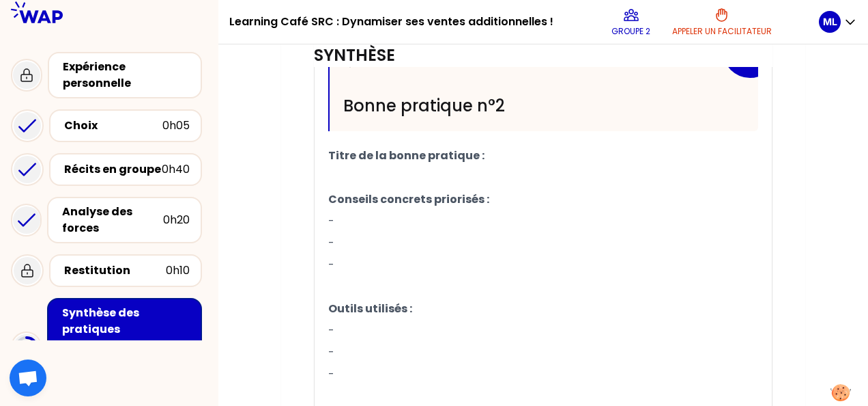
click at [406, 212] on p "-" at bounding box center [543, 221] width 430 height 22
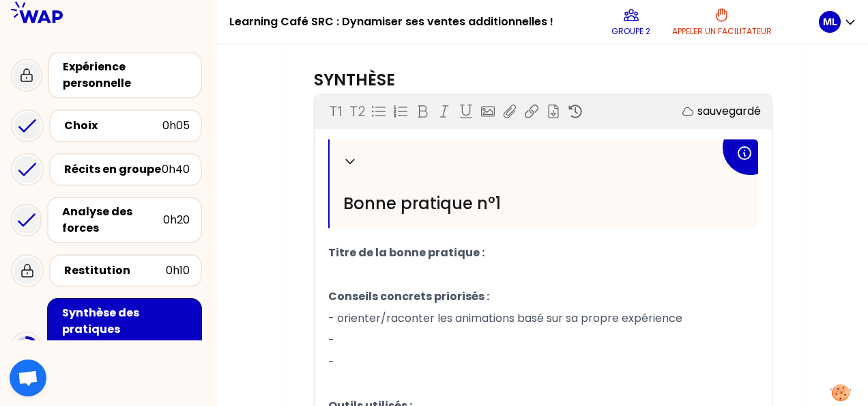
scroll to position [185, 0]
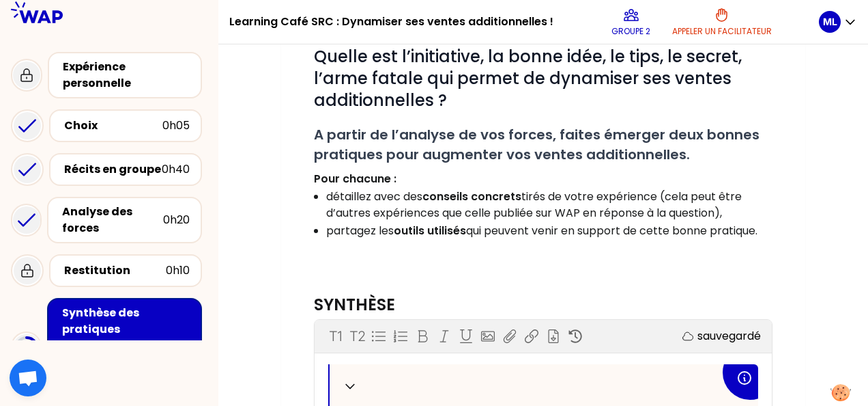
drag, startPoint x: 835, startPoint y: 236, endPoint x: 823, endPoint y: 246, distance: 15.5
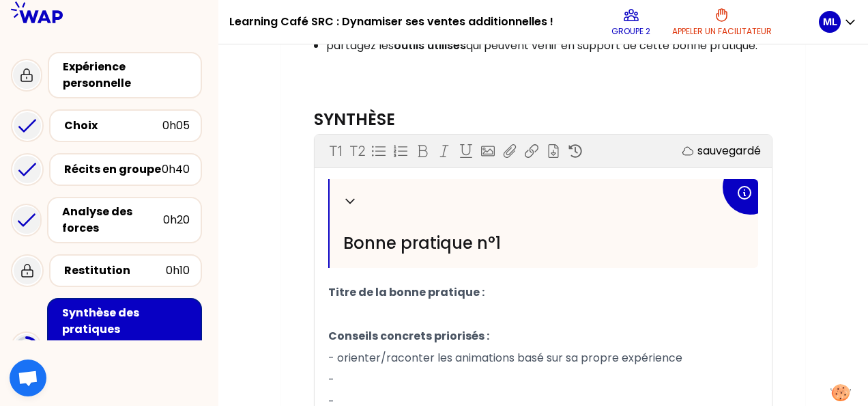
scroll to position [458, 0]
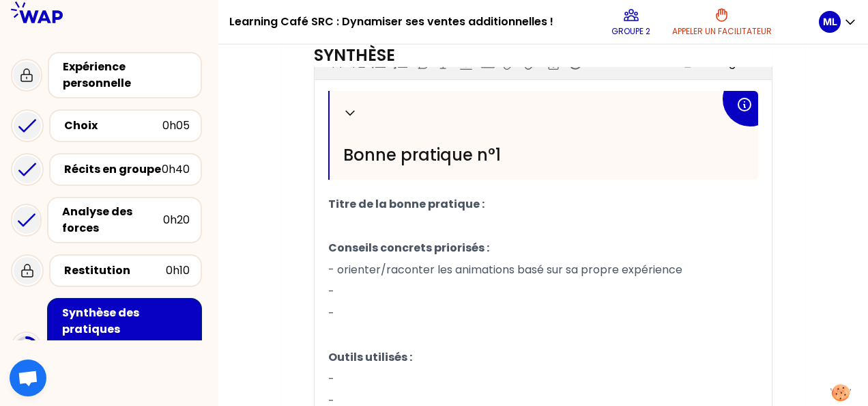
drag, startPoint x: 335, startPoint y: 264, endPoint x: 687, endPoint y: 276, distance: 351.8
click at [687, 276] on p "- orienter/raconter les animations basé sur sa propre expérience" at bounding box center [543, 270] width 430 height 22
copy span "orienter/raconter les animations basé sur sa propre expérience"
click at [387, 210] on p "Titre de la bonne pratique :" at bounding box center [543, 204] width 430 height 22
click at [384, 218] on p "﻿" at bounding box center [543, 226] width 430 height 22
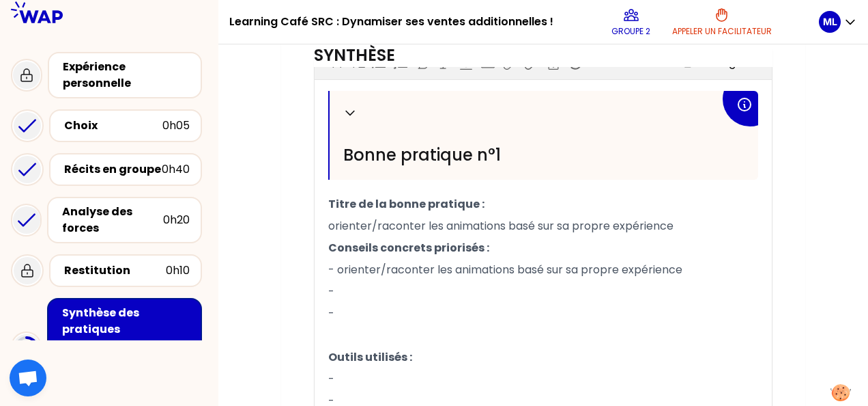
drag, startPoint x: 337, startPoint y: 269, endPoint x: 722, endPoint y: 282, distance: 384.6
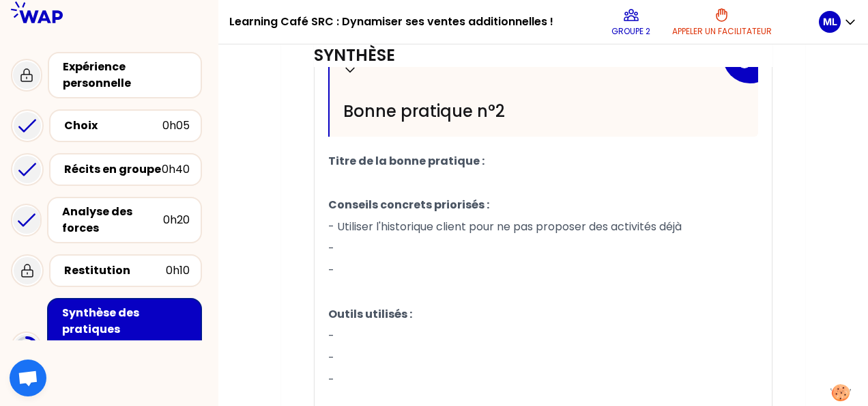
scroll to position [868, 0]
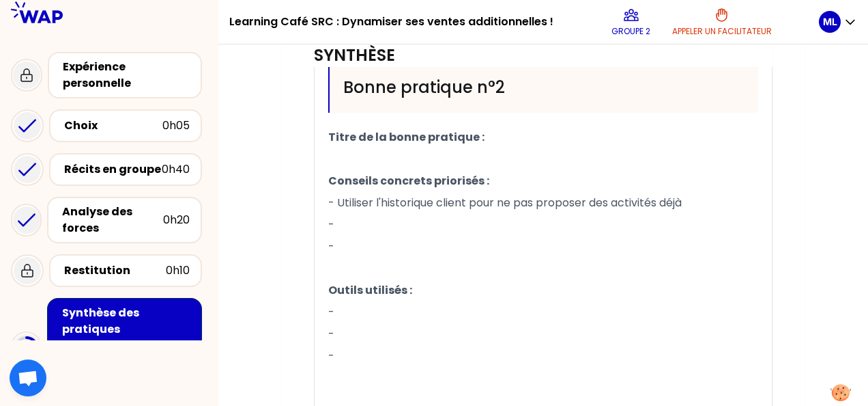
drag, startPoint x: 340, startPoint y: 201, endPoint x: 698, endPoint y: 201, distance: 357.7
click at [698, 201] on p "- Utiliser l'historique client pour ne pas proposer des activités déjà" at bounding box center [543, 203] width 430 height 22
copy span "Utiliser l'historique client pour ne pas proposer des activités déjà"
click at [512, 152] on p "﻿" at bounding box center [543, 159] width 430 height 22
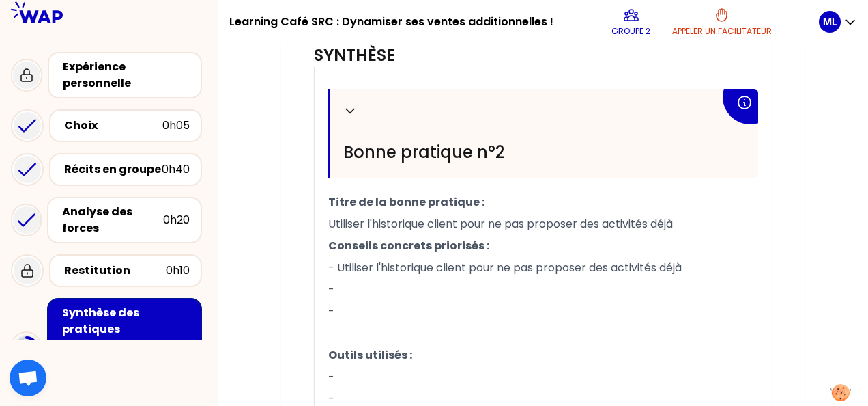
scroll to position [924, 0]
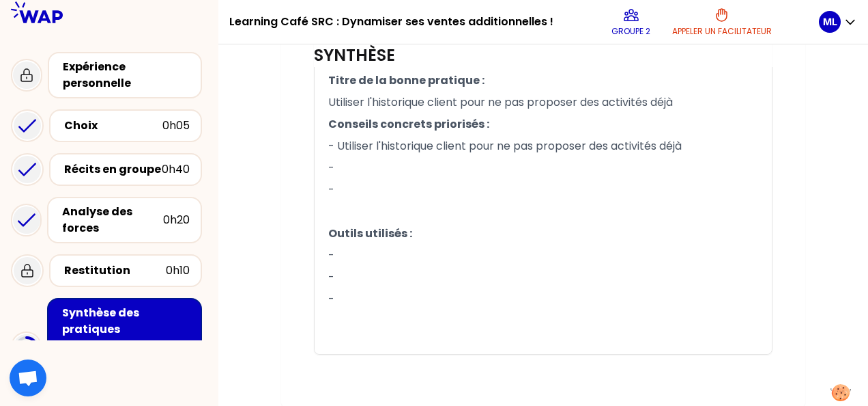
drag, startPoint x: 339, startPoint y: 174, endPoint x: 711, endPoint y: 176, distance: 371.4
click at [711, 157] on p "- Utiliser l'historique client pour ne pas proposer des activités déjà" at bounding box center [543, 146] width 430 height 22
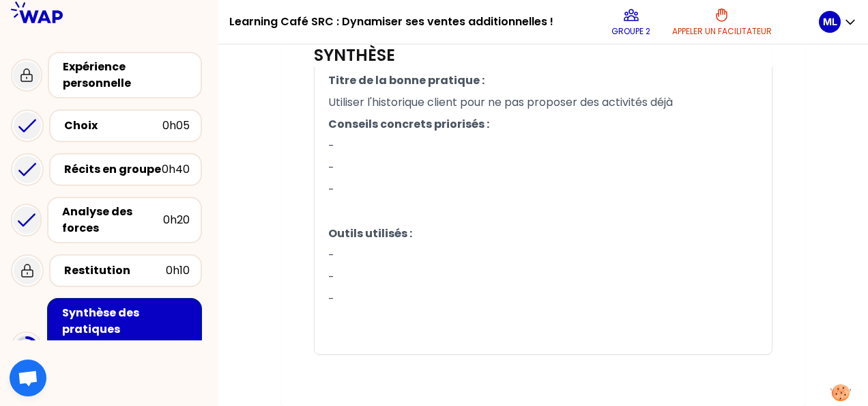
click at [687, 102] on p "Utiliser l'historique client pour ne pas proposer des activités déjà" at bounding box center [543, 102] width 430 height 22
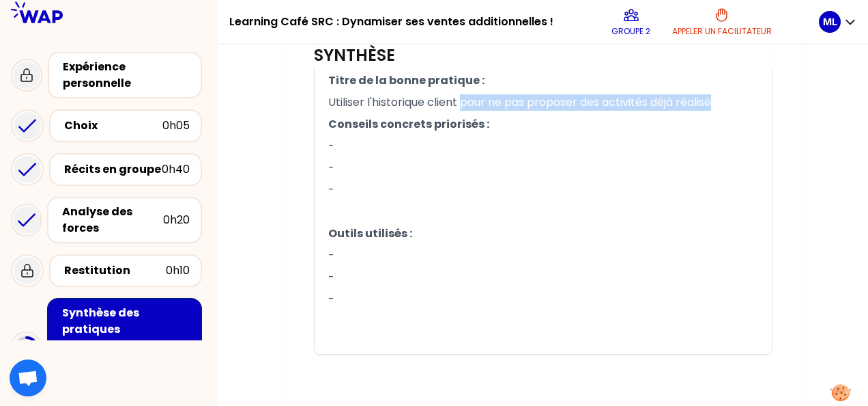
drag, startPoint x: 714, startPoint y: 101, endPoint x: 460, endPoint y: 98, distance: 254.0
click at [460, 98] on span "Utiliser l'historique client pour ne pas proposer des activités déjà réalisé" at bounding box center [519, 102] width 383 height 16
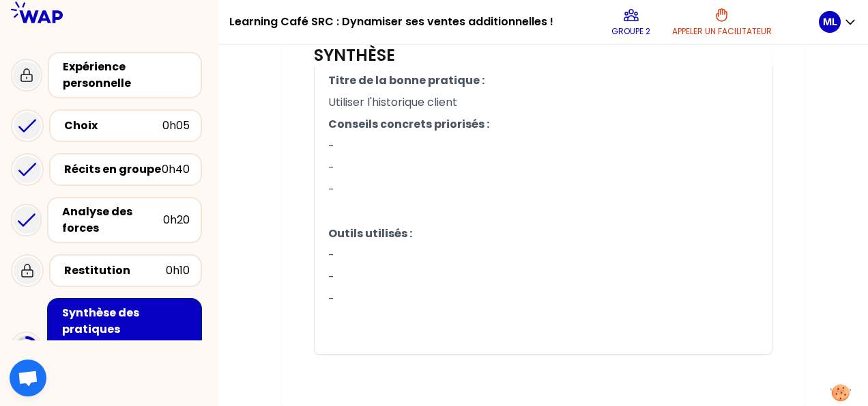
drag, startPoint x: 440, startPoint y: 130, endPoint x: 414, endPoint y: 143, distance: 29.3
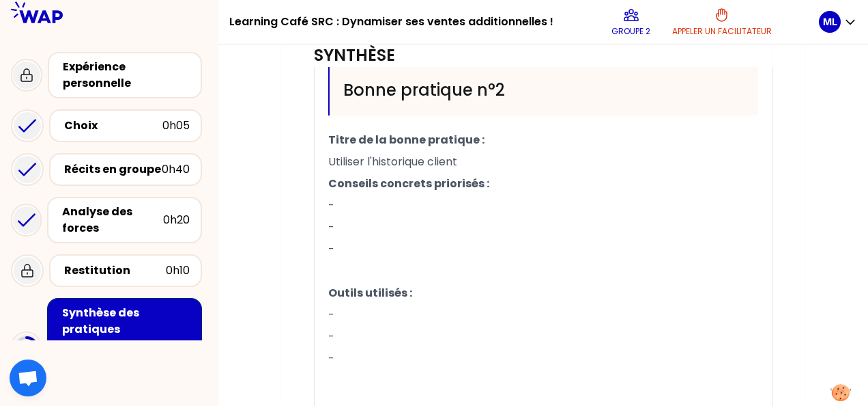
scroll to position [884, 0]
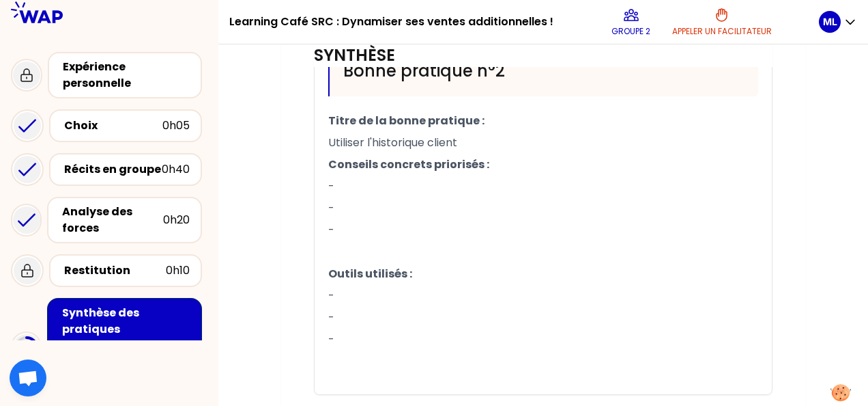
click at [350, 197] on p "-" at bounding box center [543, 186] width 430 height 22
click at [347, 197] on p "-" at bounding box center [543, 186] width 430 height 22
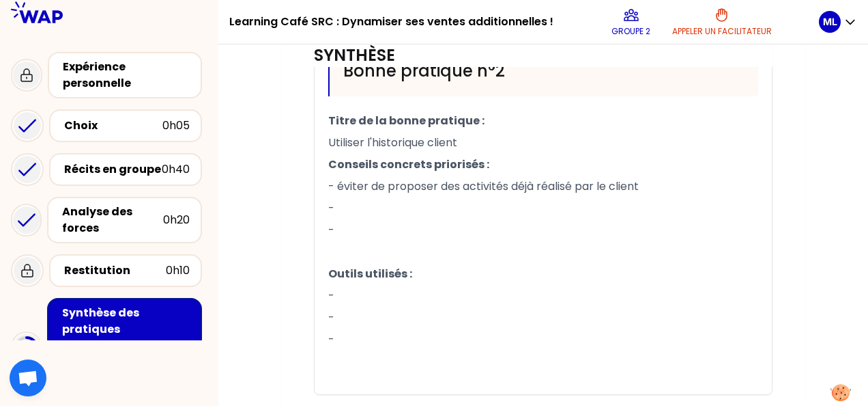
click at [394, 219] on p "-" at bounding box center [543, 208] width 430 height 22
click at [378, 307] on p "-" at bounding box center [543, 296] width 430 height 22
click at [347, 328] on p "-" at bounding box center [543, 318] width 430 height 22
click at [455, 328] on p "- FB" at bounding box center [543, 318] width 430 height 22
click at [367, 350] on p "-" at bounding box center [543, 339] width 430 height 22
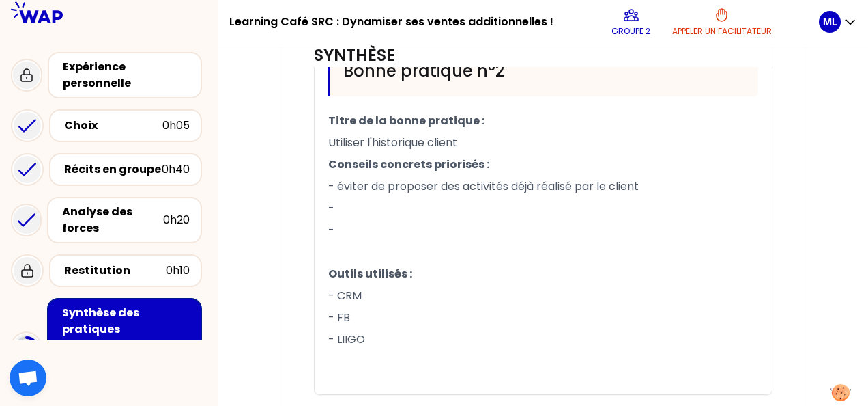
click at [451, 328] on p "- FB" at bounding box center [543, 318] width 430 height 22
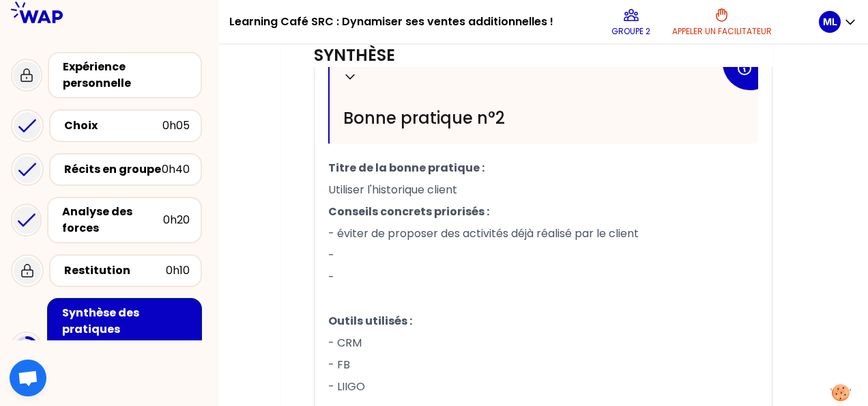
scroll to position [816, 0]
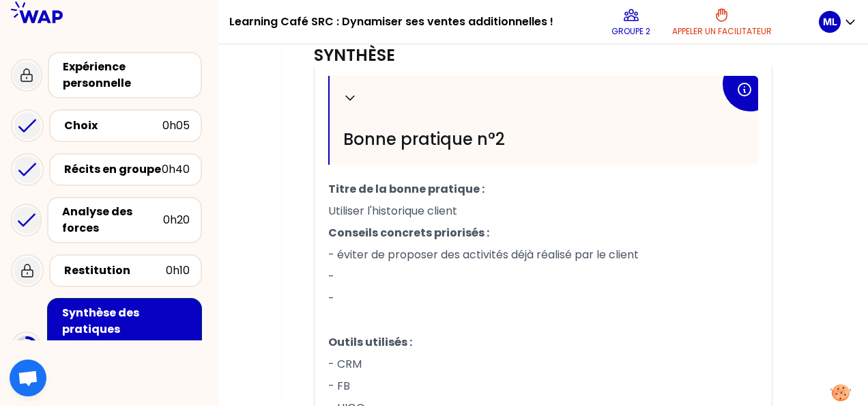
click at [397, 287] on p "-" at bounding box center [543, 277] width 430 height 22
click at [343, 287] on p "-" at bounding box center [543, 277] width 430 height 22
click at [364, 309] on p "-" at bounding box center [543, 298] width 430 height 22
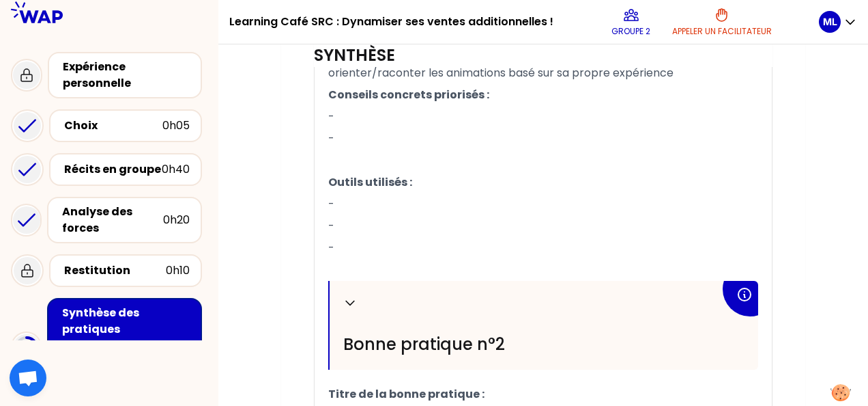
scroll to position [543, 0]
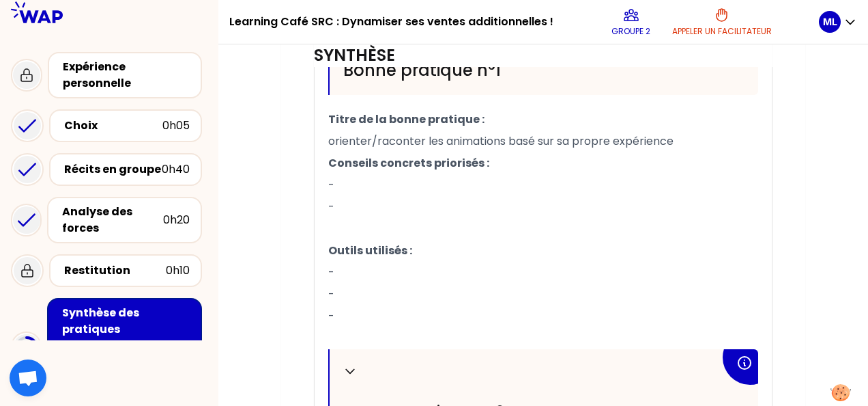
click at [517, 198] on p "-" at bounding box center [543, 207] width 430 height 22
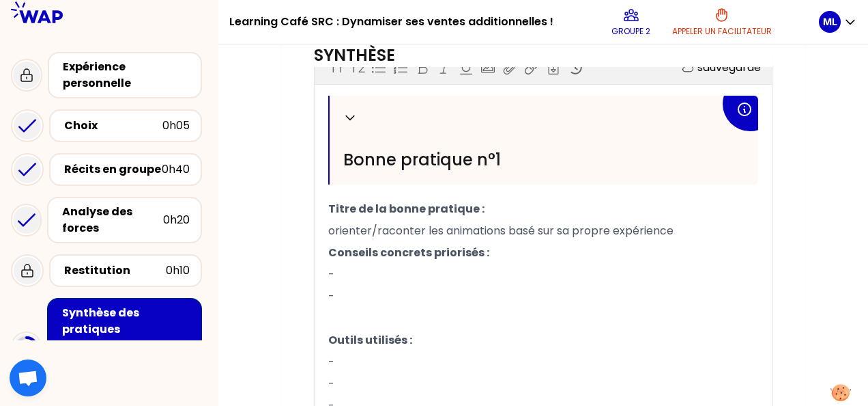
scroll to position [474, 0]
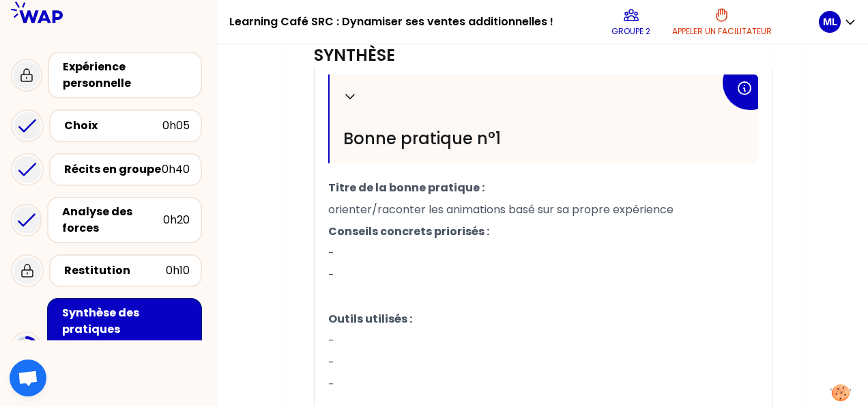
drag, startPoint x: 349, startPoint y: 338, endPoint x: 418, endPoint y: 339, distance: 69.0
click at [352, 337] on p "-" at bounding box center [543, 341] width 430 height 22
click at [370, 259] on p "-" at bounding box center [543, 253] width 430 height 22
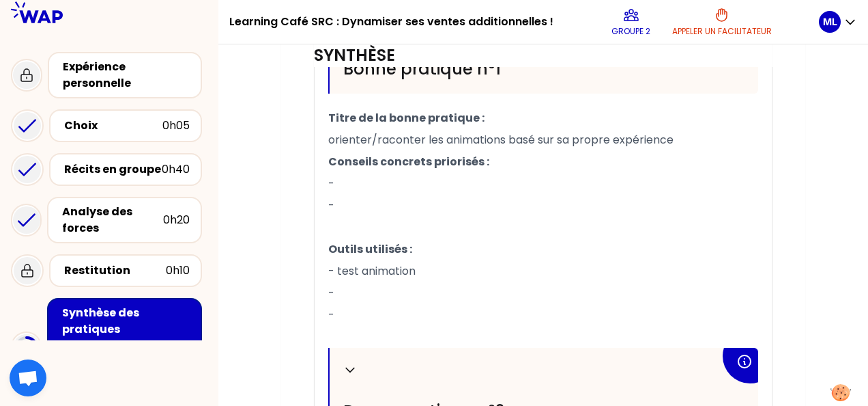
scroll to position [611, 0]
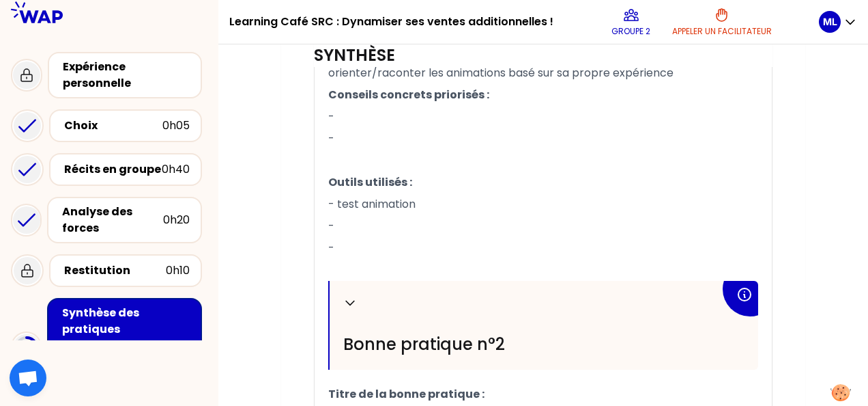
click at [355, 216] on p "-" at bounding box center [543, 226] width 430 height 22
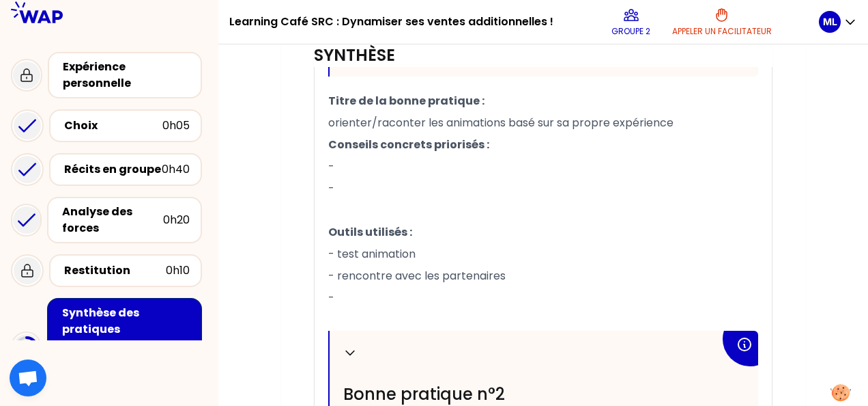
scroll to position [543, 0]
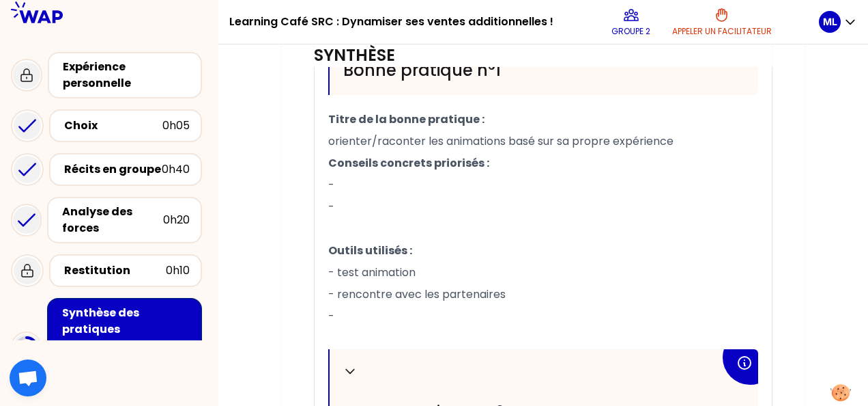
click at [395, 177] on p "-" at bounding box center [543, 185] width 430 height 22
click at [352, 176] on p "-" at bounding box center [543, 185] width 430 height 22
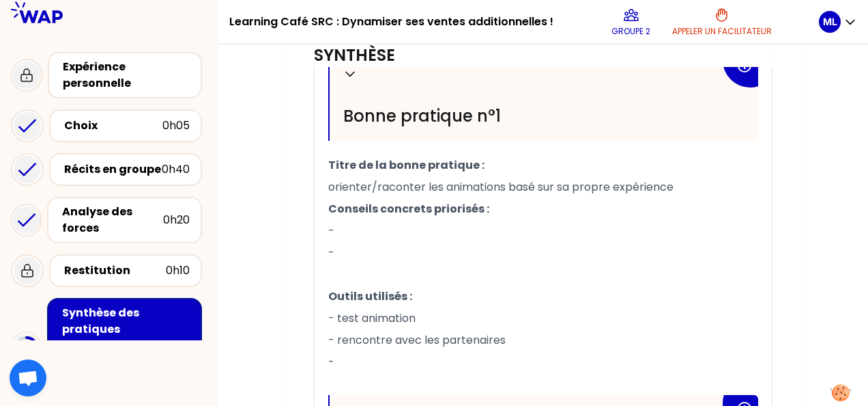
scroll to position [477, 0]
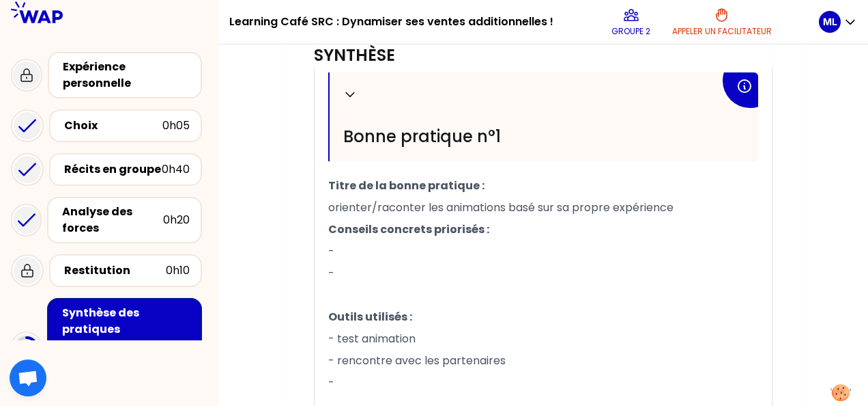
click at [369, 250] on p "-" at bounding box center [543, 251] width 430 height 22
click at [384, 244] on p "-" at bounding box center [543, 251] width 430 height 22
drag, startPoint x: 534, startPoint y: 248, endPoint x: 542, endPoint y: 251, distance: 8.9
click at [535, 248] on span "- arguments basé sur une experience (affectif)" at bounding box center [455, 251] width 255 height 16
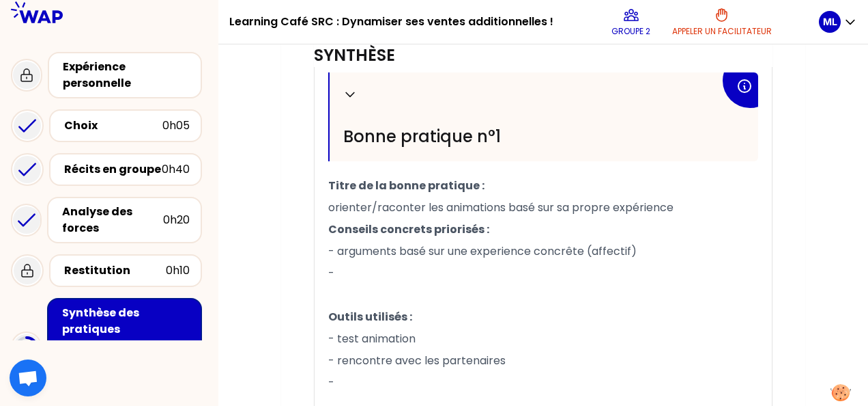
click at [492, 264] on p "-" at bounding box center [543, 273] width 430 height 22
click at [400, 272] on span "- Valeur sûr - garantir la qualité/confiance" at bounding box center [442, 273] width 229 height 16
click at [338, 199] on span "orienter/raconter les animations basé sur sa propre expérience" at bounding box center [500, 207] width 345 height 16
click at [369, 373] on p "-" at bounding box center [543, 382] width 430 height 22
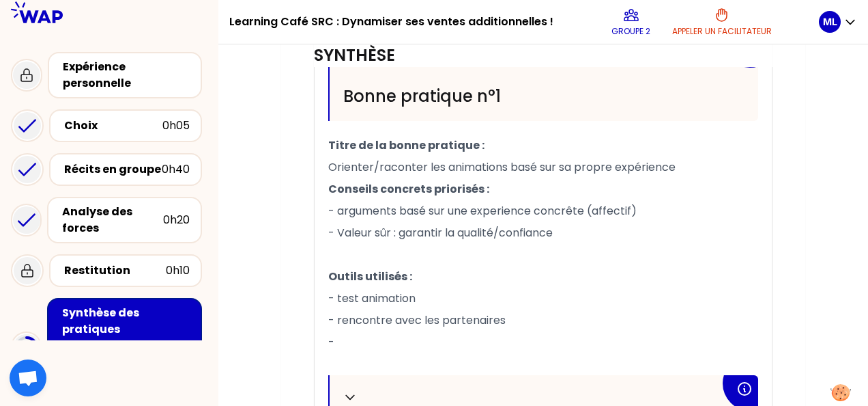
scroll to position [545, 0]
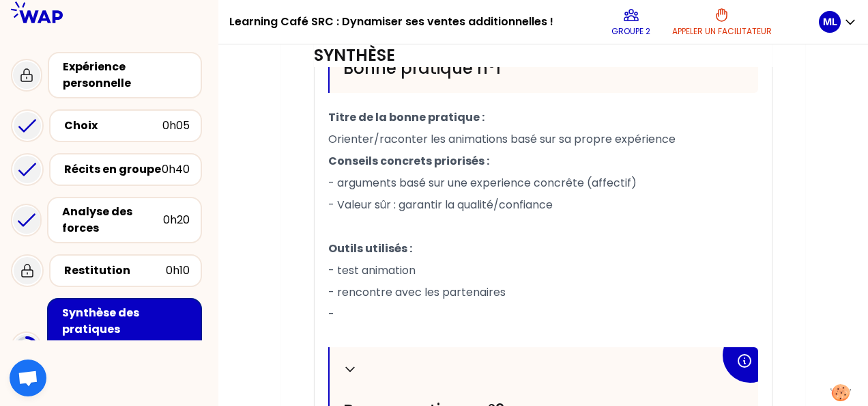
click at [378, 309] on p "-" at bounding box center [543, 314] width 430 height 22
click at [343, 183] on span "- arguments basé sur une experience concrête (affectif)" at bounding box center [482, 183] width 309 height 16
click at [342, 270] on span "- test animation" at bounding box center [371, 270] width 87 height 16
click at [337, 287] on span "- rencontre avec les partenaires" at bounding box center [416, 292] width 177 height 16
click at [343, 292] on span "- rencontre avec les partenaires" at bounding box center [416, 292] width 177 height 16
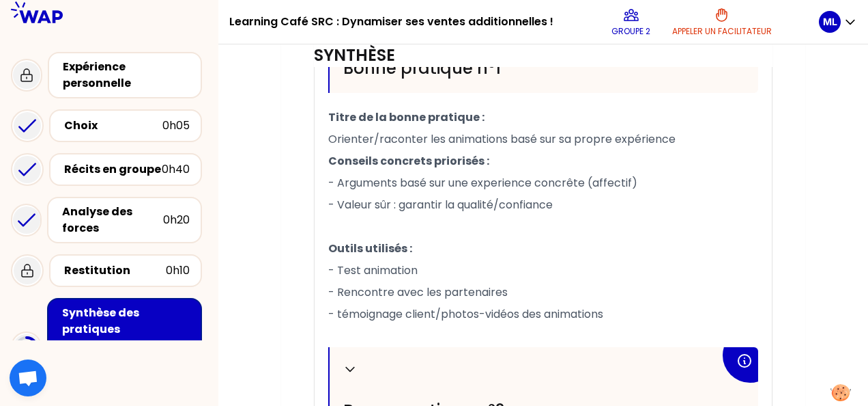
click at [341, 310] on span "- témoignage client/photos-vidéos des animations" at bounding box center [465, 314] width 275 height 16
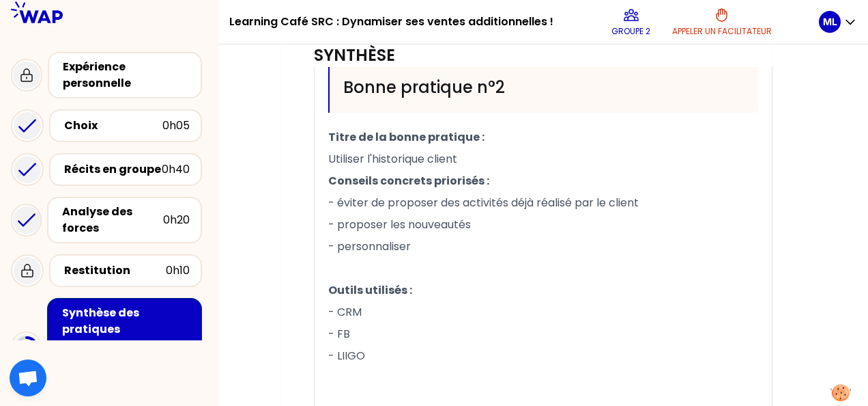
scroll to position [886, 0]
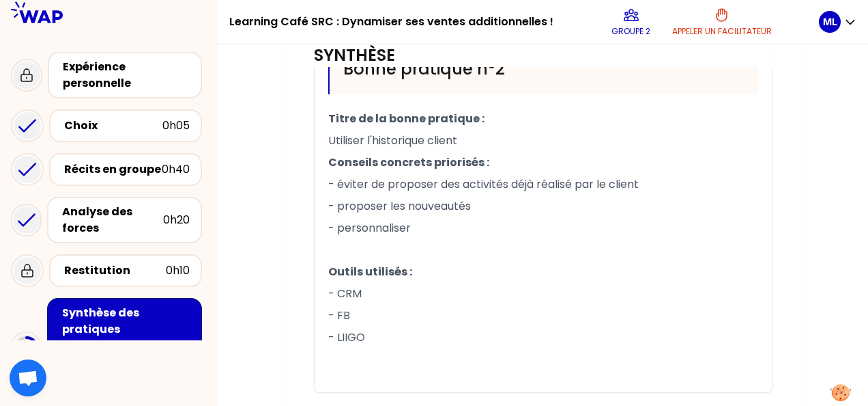
click at [336, 152] on p "Utiliser l'historique client" at bounding box center [543, 141] width 430 height 22
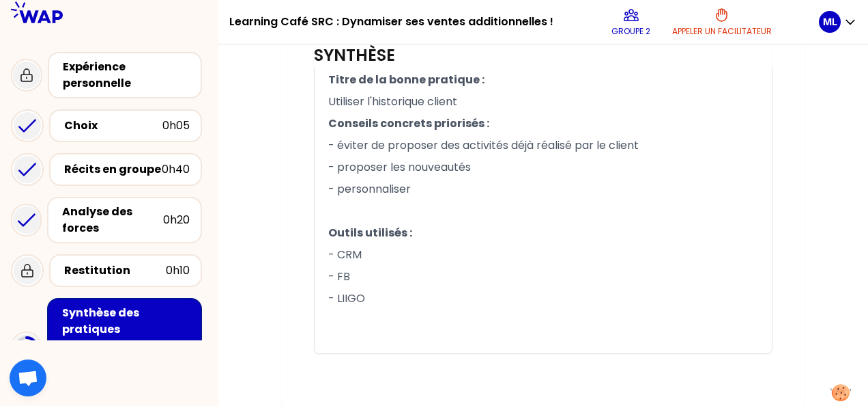
scroll to position [938, 0]
drag, startPoint x: 500, startPoint y: 224, endPoint x: 600, endPoint y: 295, distance: 122.9
click at [500, 224] on p "Outils utilisés :" at bounding box center [543, 233] width 430 height 22
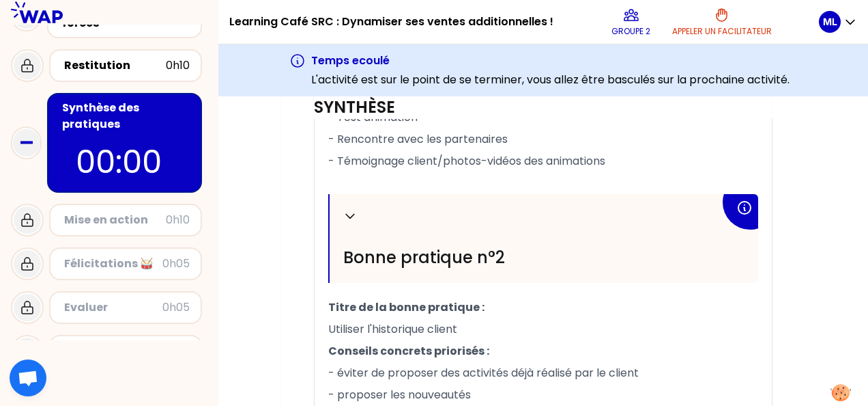
scroll to position [801, 0]
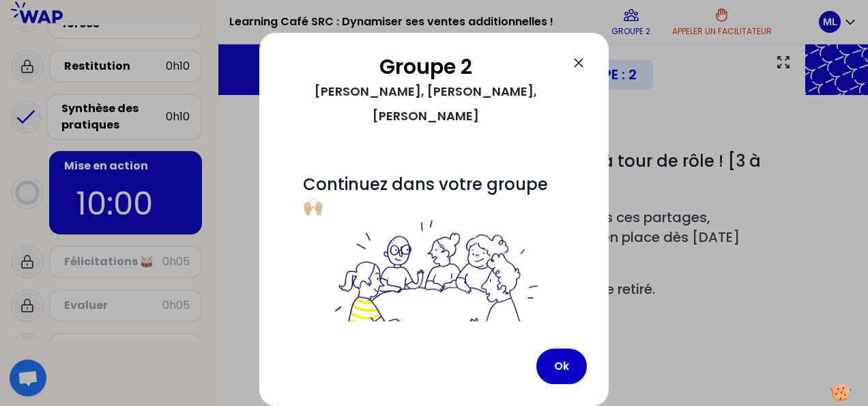
scroll to position [352, 0]
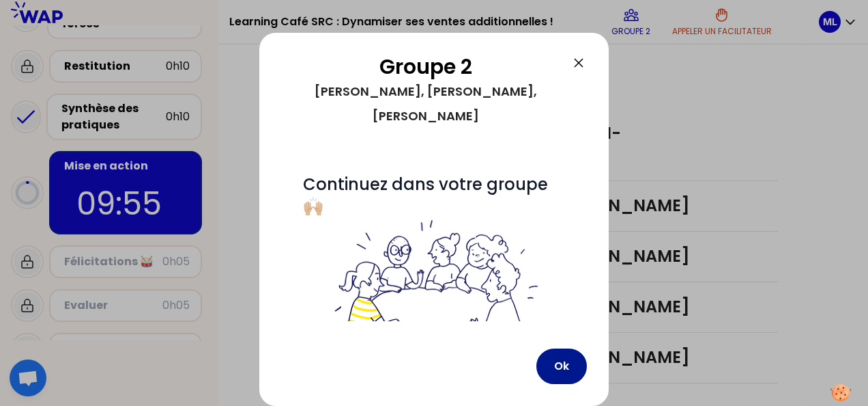
click at [560, 371] on button "Ok" at bounding box center [562, 365] width 51 height 35
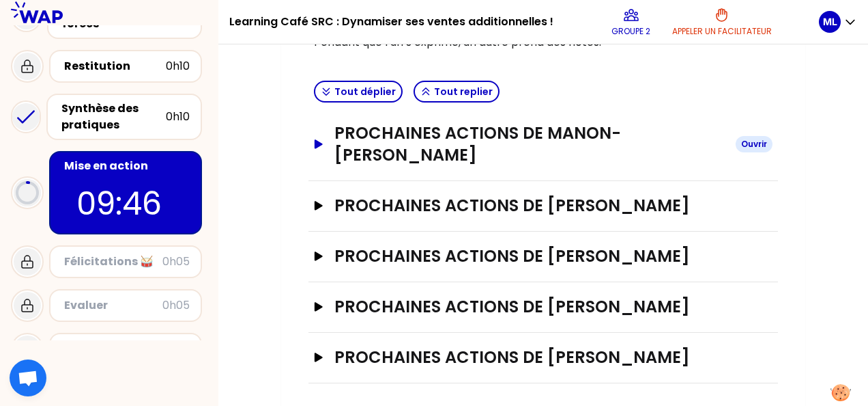
click at [550, 140] on h3 "PROCHAINES ACTIONS DE Manon-[PERSON_NAME]" at bounding box center [530, 144] width 390 height 44
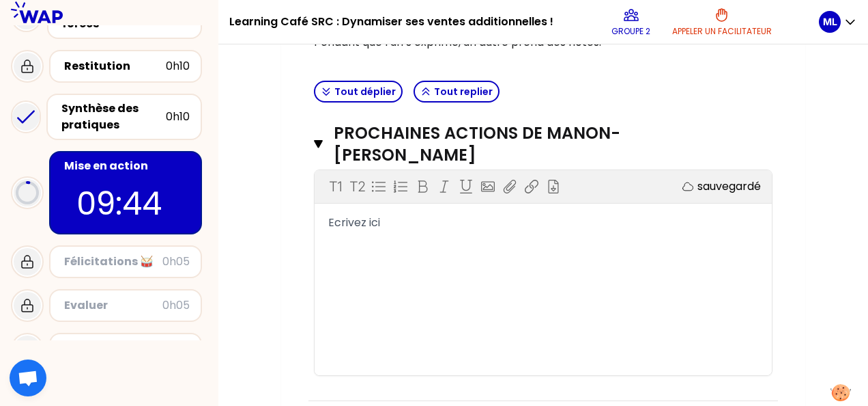
click at [487, 227] on div "Ecrivez ici" at bounding box center [543, 222] width 430 height 16
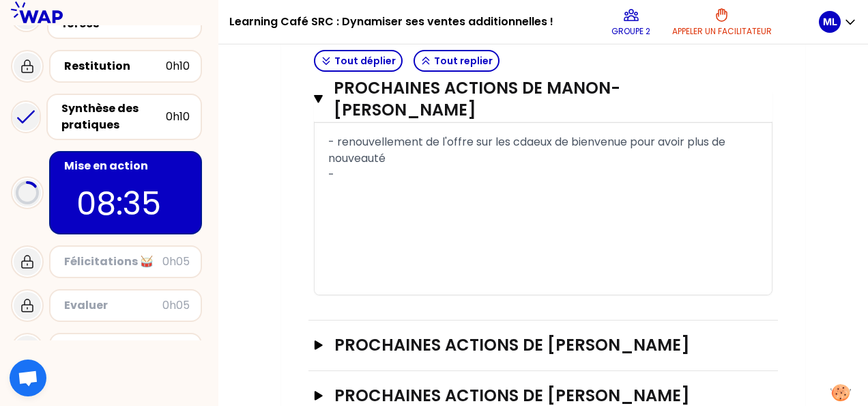
scroll to position [421, 0]
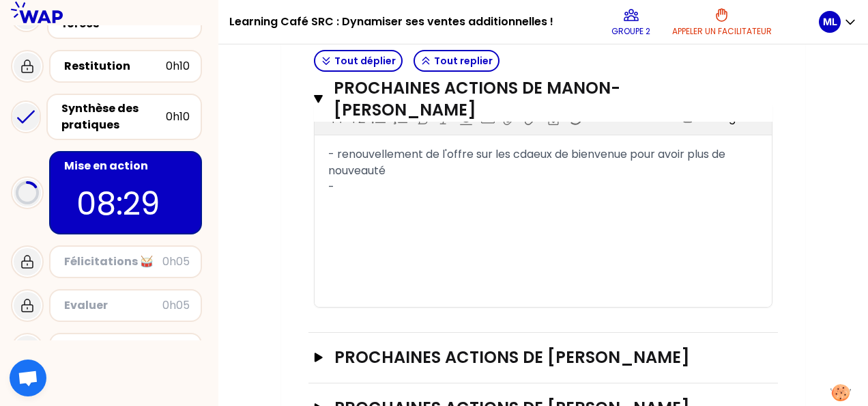
click at [421, 168] on div "- renouvellement de l'offre sur les cdaeux de bienvenue pour avoir plus de nouv…" at bounding box center [543, 162] width 430 height 33
click at [391, 184] on div "-" at bounding box center [543, 187] width 430 height 16
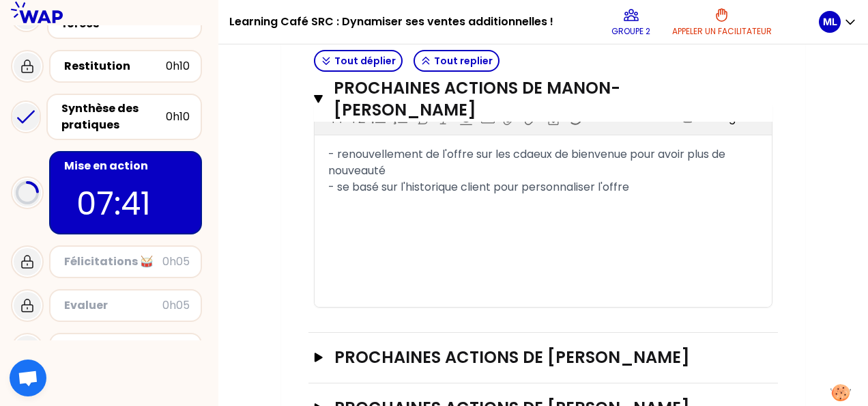
click at [532, 149] on span "- renouvellement de l'offre sur les cdaeux de bienvenue pour avoir plus de nouv…" at bounding box center [528, 162] width 400 height 32
click at [550, 153] on span "- renouvellement de l'offre sur les cadeux de bienvenue pour avoir plus de nouv…" at bounding box center [528, 162] width 400 height 32
click at [643, 173] on div "- renouvellement de l'offre sur les cadeaux de bienvenue pour avoir plus de nou…" at bounding box center [543, 162] width 430 height 33
click at [421, 166] on div "- renouvellement de l'offre sur les cadeaux de bienvenue pour avoir plus de nou…" at bounding box center [543, 162] width 430 height 33
click at [653, 182] on div "- se basé sur l'historique client pour personnaliser l'offre" at bounding box center [543, 187] width 430 height 16
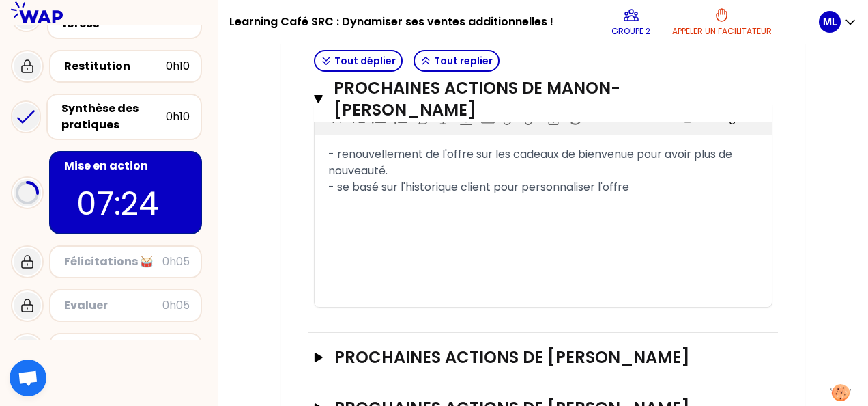
click at [654, 182] on div "- se basé sur l'historique client pour personnaliser l'offre" at bounding box center [543, 187] width 430 height 16
click at [384, 184] on span "- se basé sur l'historique client pour personnaliser l'offre." at bounding box center [479, 187] width 303 height 16
drag, startPoint x: 648, startPoint y: 183, endPoint x: 681, endPoint y: 187, distance: 33.0
click at [649, 183] on div "- se baser sur l'historique client pour personnaliser l'offre." at bounding box center [543, 187] width 430 height 16
click at [419, 201] on div "﻿" at bounding box center [543, 203] width 430 height 16
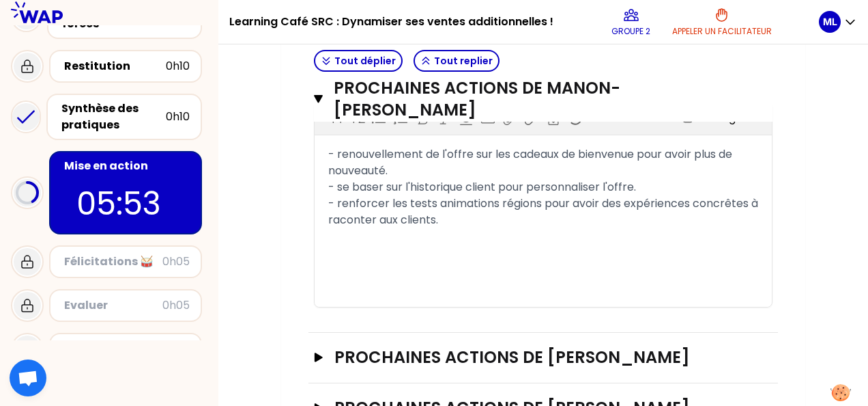
click at [340, 151] on span "- renouvellement de l'offre sur les cadeaux de bienvenue pour avoir plus de nou…" at bounding box center [531, 162] width 407 height 32
click at [347, 184] on span "- se baser sur l'historique client pour personnaliser l'offre." at bounding box center [482, 187] width 308 height 16
click at [341, 199] on span "- renforcer les tests animations régions pour avoir des expériences concrêtes à…" at bounding box center [544, 211] width 433 height 32
click at [583, 223] on div "- Renforcer les tests animations régions pour avoir des expériences concrêtes à…" at bounding box center [543, 211] width 430 height 33
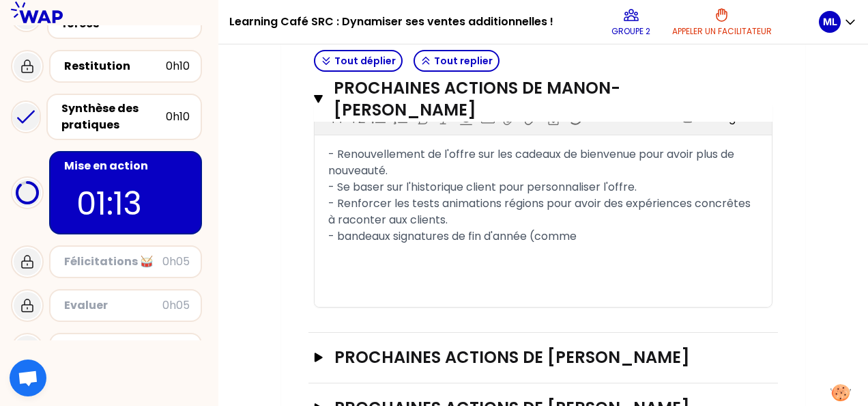
click at [537, 251] on div "T1 T2 Exporter sauvegardé - Renouvellement de l'offre sur les cadeaux de bienve…" at bounding box center [543, 204] width 457 height 205
click at [587, 232] on div "- bandeaux signatures de fin d'année (comme" at bounding box center [543, 236] width 430 height 16
click at [335, 234] on span "- bandeaux signatures de fin d'année (comme l'année dernière)" at bounding box center [500, 236] width 344 height 16
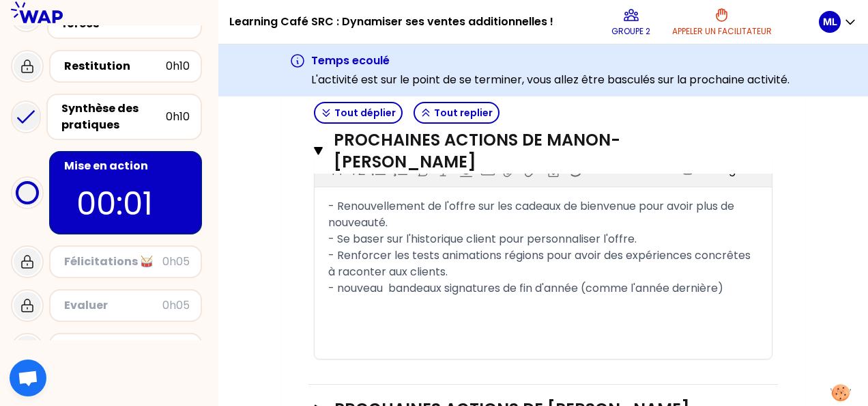
click at [445, 280] on span "- nouveau bandeaux signatures de fin d'année (comme l'année dernière)" at bounding box center [525, 288] width 395 height 16
click at [501, 287] on span "- nouveau bandeau signatures de fin d'année (comme l'année dernière)" at bounding box center [523, 288] width 390 height 16
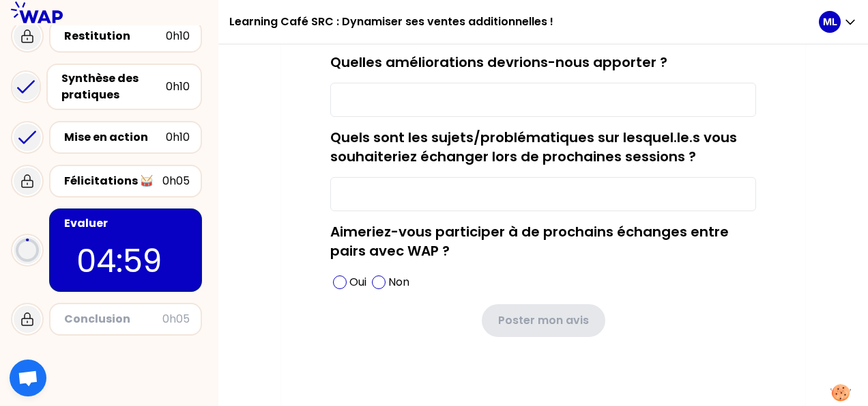
scroll to position [59, 0]
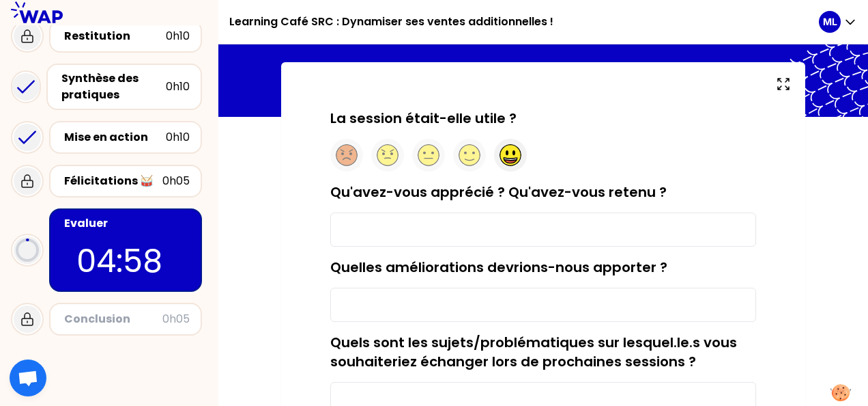
click at [520, 154] on circle at bounding box center [510, 155] width 21 height 21
click at [460, 236] on input "Qu'avez-vous apprécié ? Qu'avez-vous retenu ?" at bounding box center [543, 229] width 426 height 34
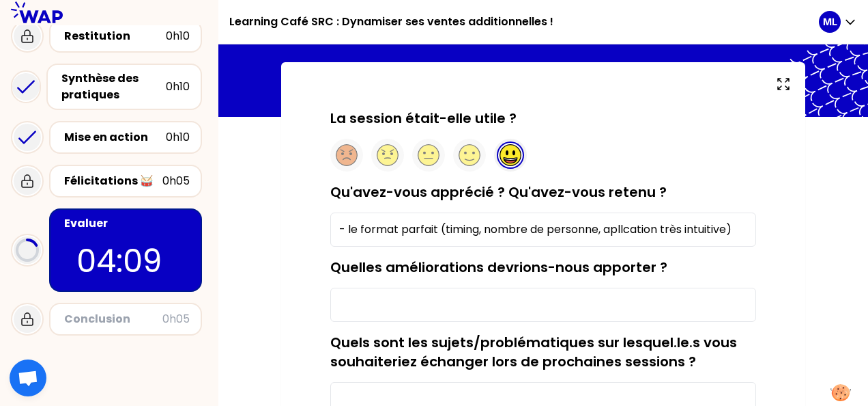
click at [638, 231] on input "- le format parfait (timing, nombre de personne, apllcation très intuitive)" at bounding box center [543, 229] width 426 height 34
click at [743, 227] on input "- le format parfait (timing, nombre de personne, application très intuitive)" at bounding box center [543, 229] width 426 height 34
type input "- le format parfait (timing, nombre de personne, application très intuitive)"
click at [512, 298] on input "Quelles améliorations devrions-nous apporter ?" at bounding box center [543, 304] width 426 height 34
type input "c"
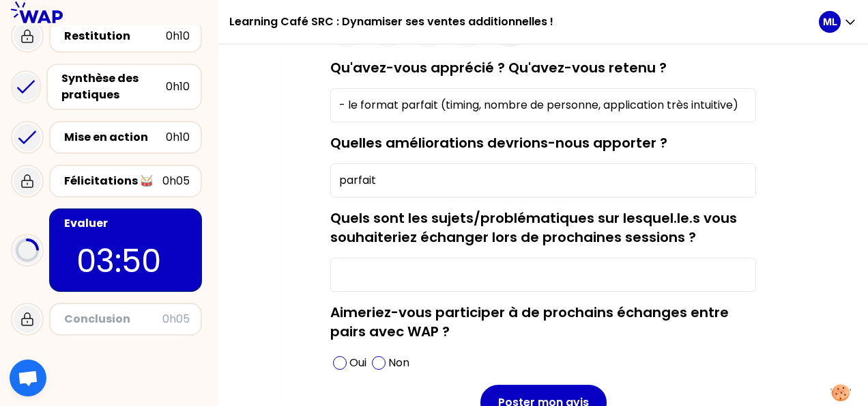
scroll to position [195, 0]
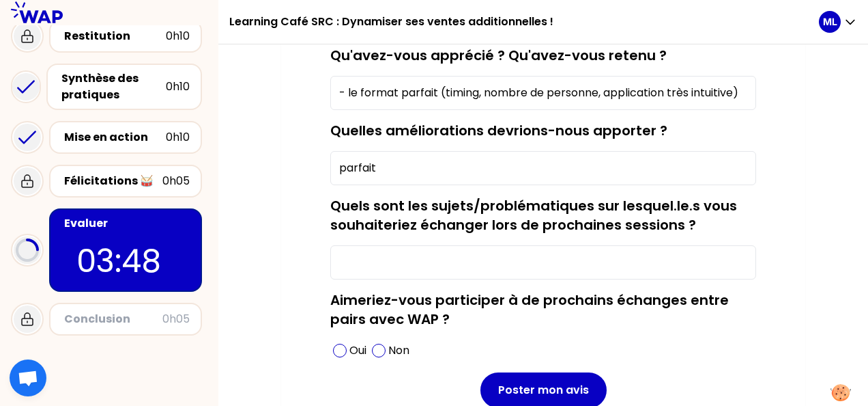
type input "parfait"
click at [400, 251] on input "Quels sont les sujets/problématiques sur lesquel.le.s vous souhaiteriez échange…" at bounding box center [543, 262] width 426 height 34
click at [343, 345] on span at bounding box center [340, 350] width 14 height 14
click at [392, 258] on input "Quels sont les sujets/problématiques sur lesquel.le.s vous souhaiteriez échange…" at bounding box center [543, 262] width 426 height 34
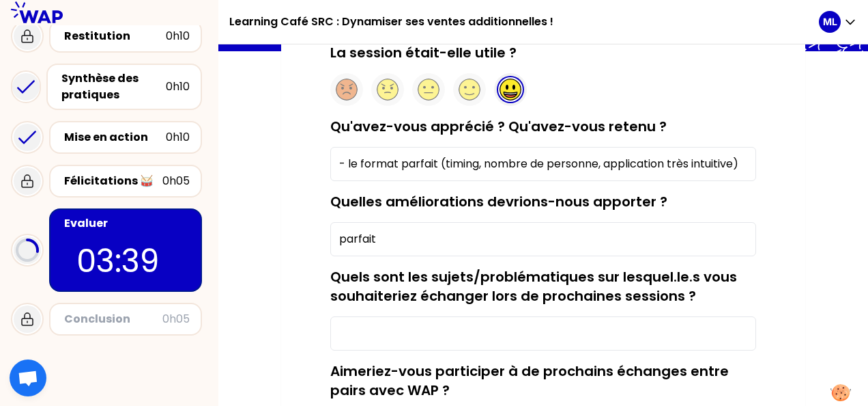
scroll to position [59, 0]
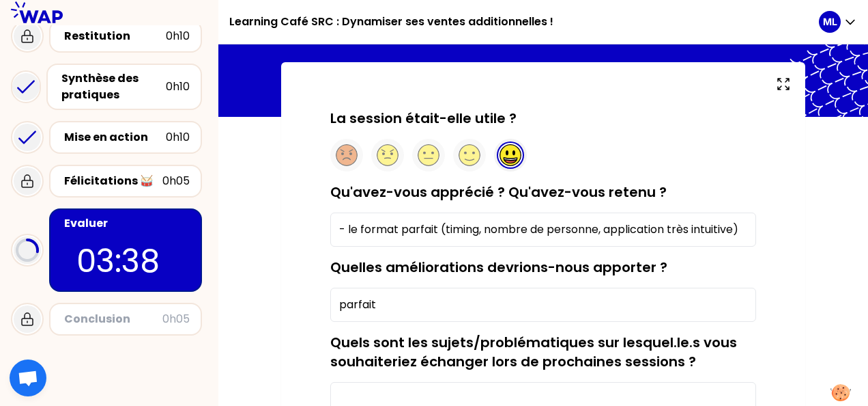
click at [349, 231] on input "- le format parfait (timing, nombre de personne, application très intuitive)" at bounding box center [543, 229] width 426 height 34
click at [748, 232] on input "le format parfait (timing, nombre de personne, application très intuitive)" at bounding box center [543, 229] width 426 height 34
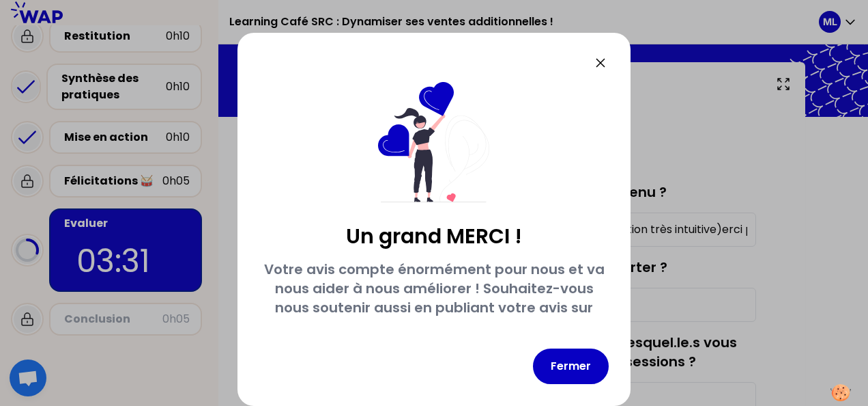
scroll to position [0, 22]
type input "le format parfait (timing, nombre de personne, application très intuitive)erci …"
click at [602, 63] on icon at bounding box center [601, 63] width 16 height 16
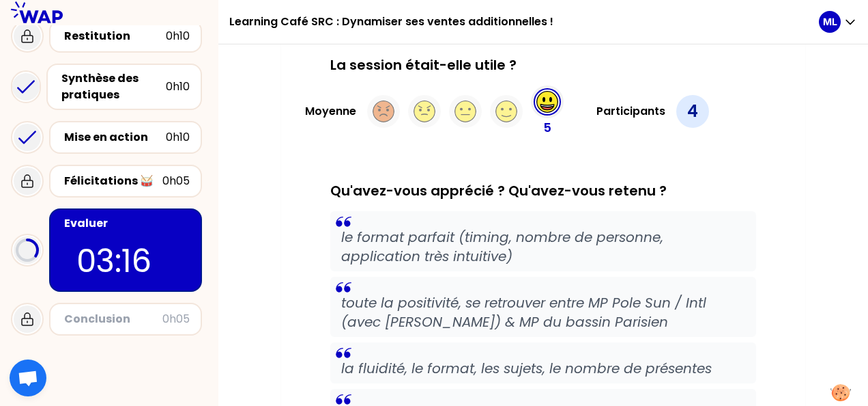
scroll to position [60, 0]
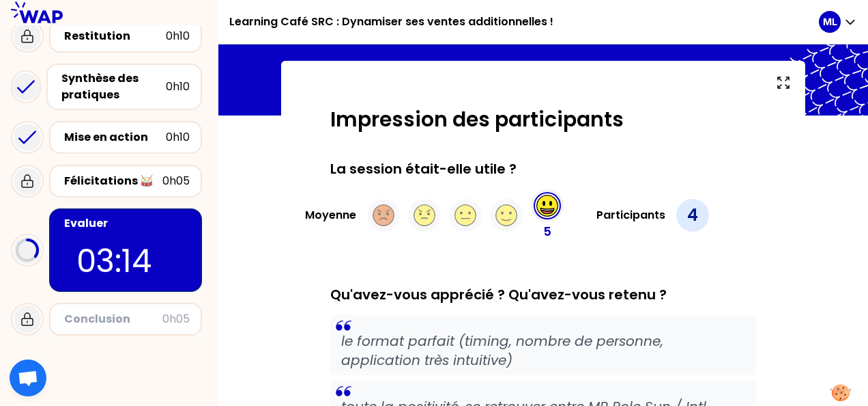
click at [688, 213] on p "4" at bounding box center [692, 215] width 11 height 22
click at [539, 210] on circle at bounding box center [547, 205] width 21 height 21
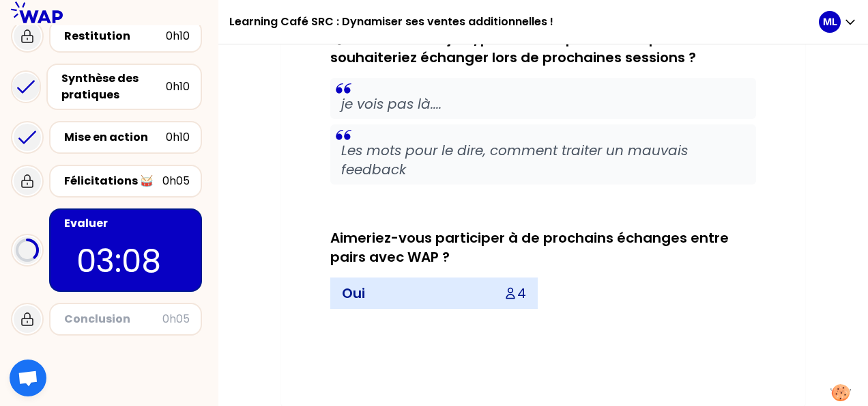
scroll to position [855, 0]
click at [430, 295] on div "Oui 4" at bounding box center [434, 292] width 206 height 30
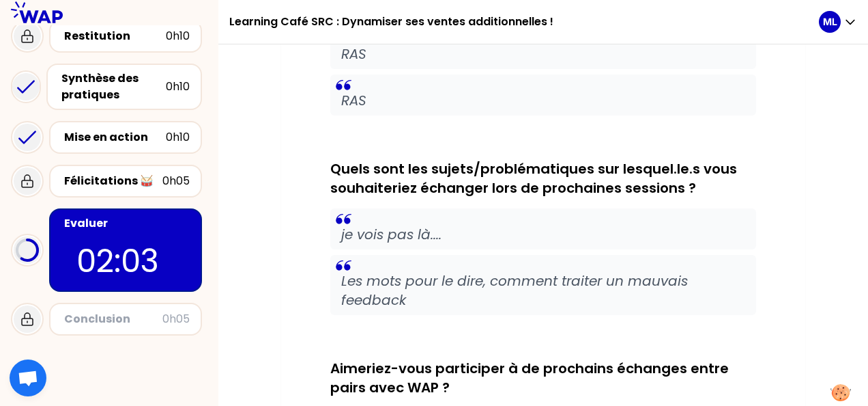
scroll to position [1054, 0]
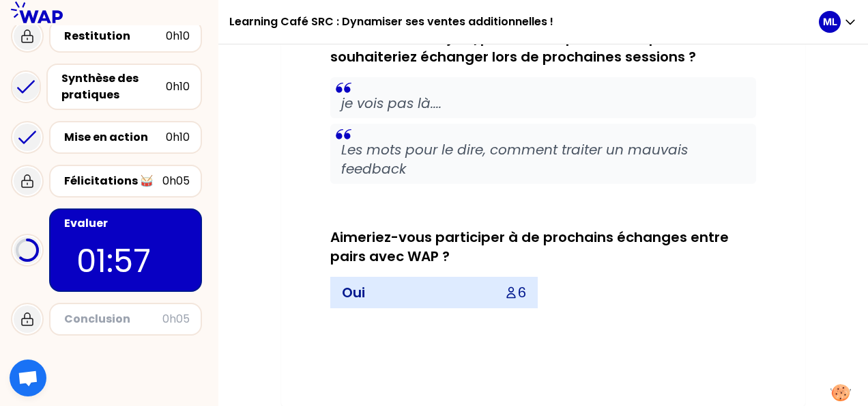
click at [193, 318] on div "Conclusion 0h05" at bounding box center [125, 318] width 153 height 33
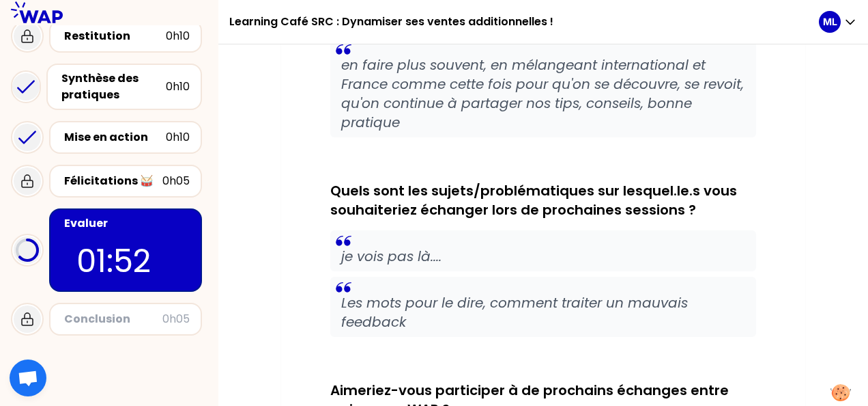
scroll to position [1207, 0]
